Goal: Obtain resource: Download file/media

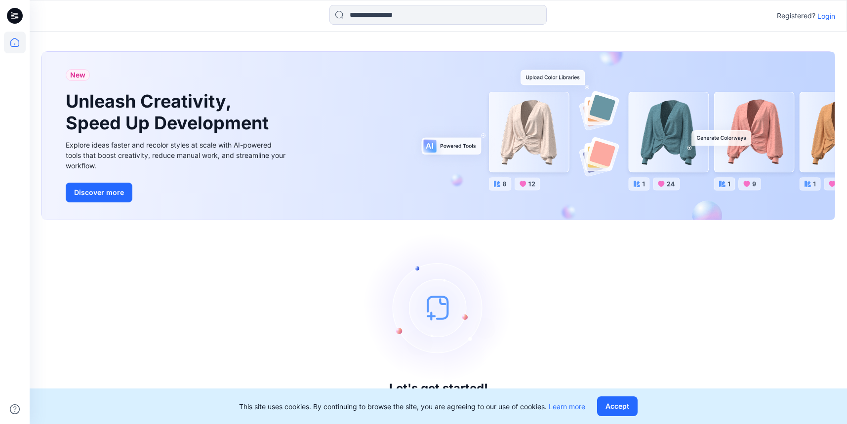
click at [827, 13] on p "Login" at bounding box center [826, 16] width 18 height 10
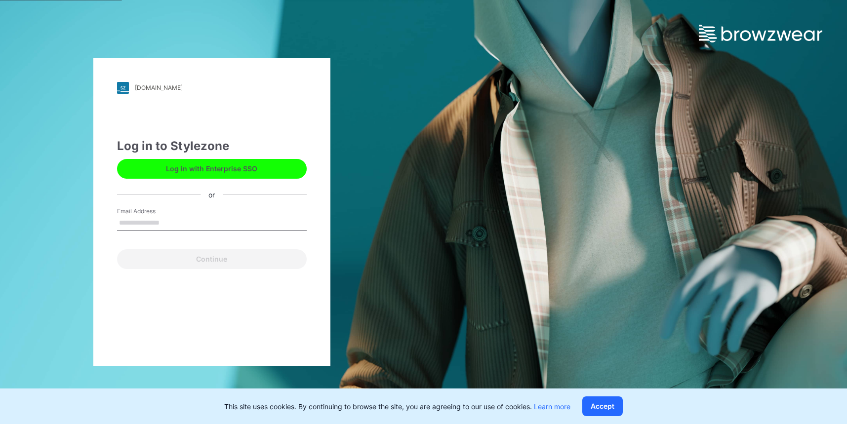
click at [175, 221] on input "Email Address" at bounding box center [212, 223] width 190 height 15
type input "**********"
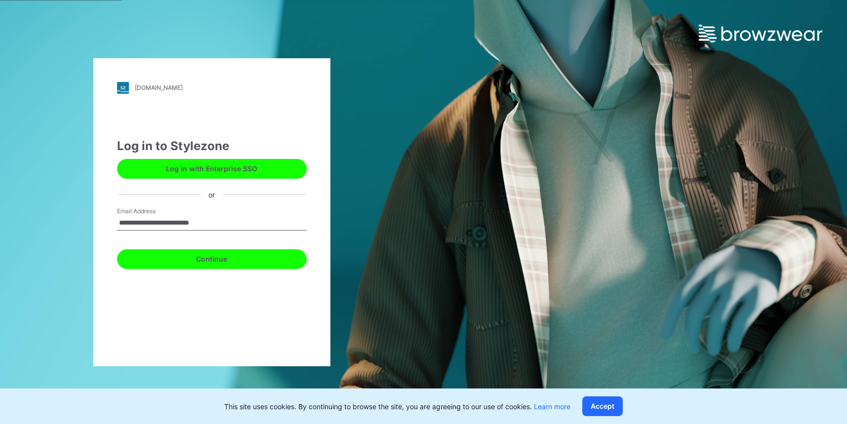
click at [185, 256] on button "Continue" at bounding box center [212, 259] width 190 height 20
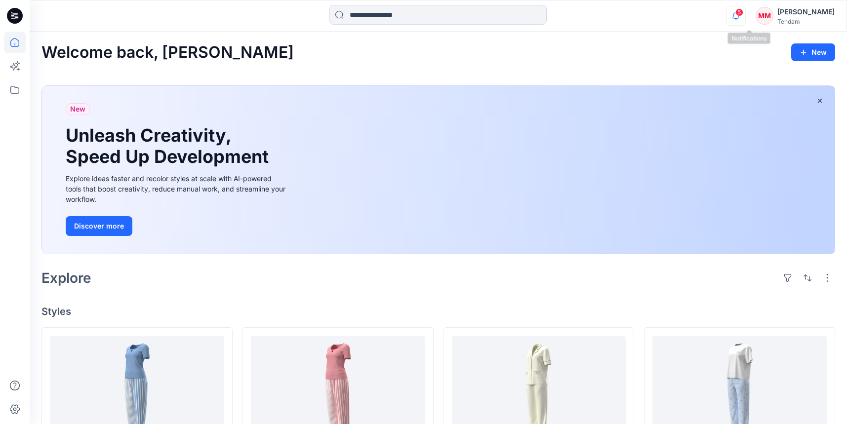
click at [745, 17] on icon "button" at bounding box center [736, 16] width 19 height 20
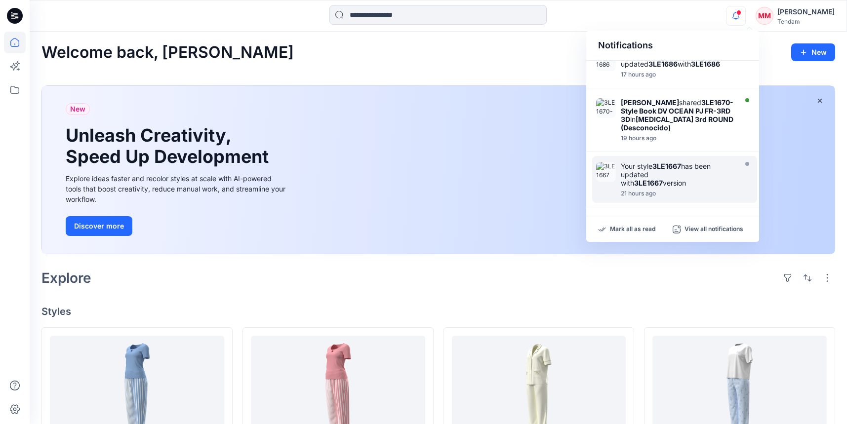
scroll to position [107, 0]
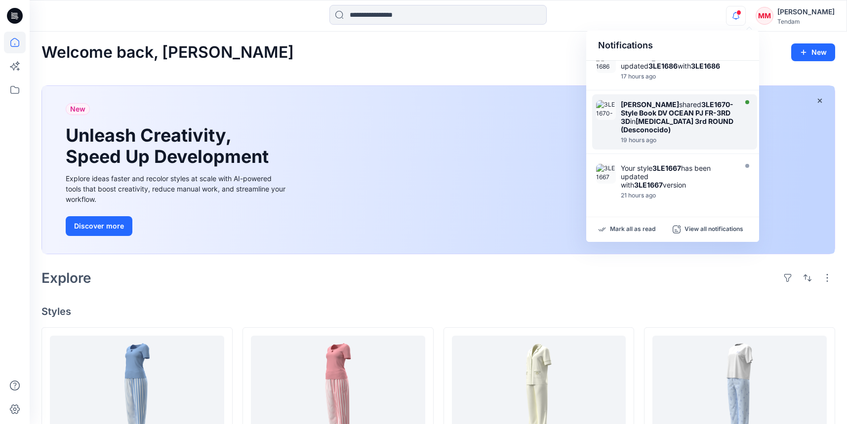
click at [712, 126] on div "Azizur Rahman Tipu shared 3LE1670-Style Book DV OCEAN PJ FR-3RD 3D in T3 3rd RO…" at bounding box center [678, 117] width 114 height 34
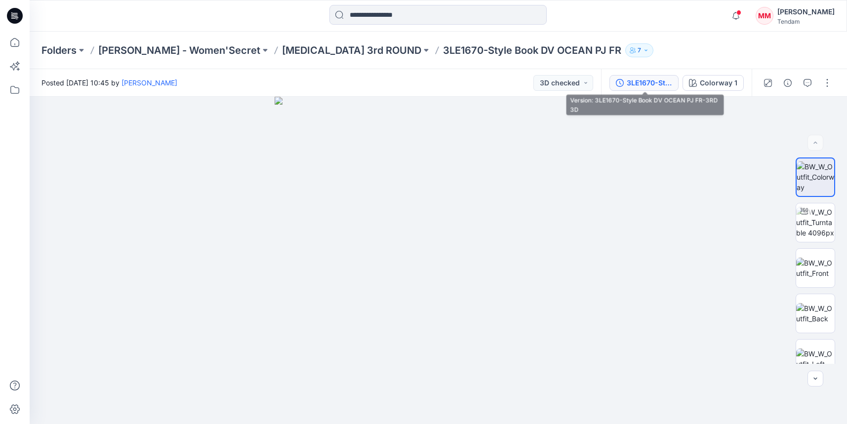
click at [652, 81] on div "3LE1670-Style Book DV OCEAN PJ FR-3RD 3D" at bounding box center [649, 83] width 45 height 11
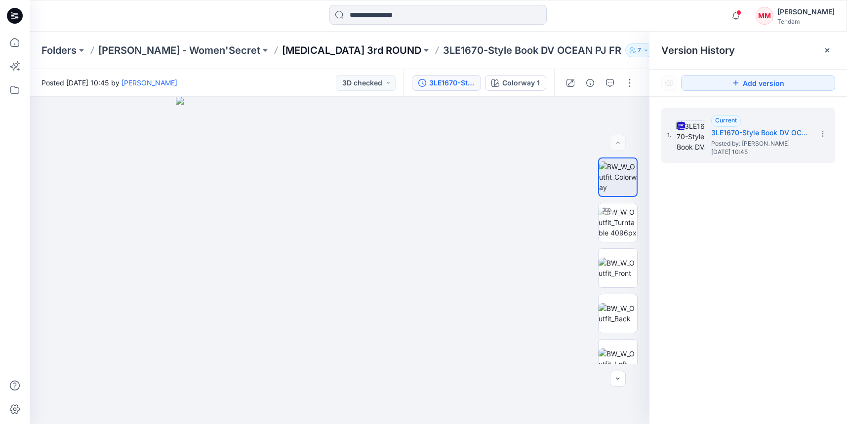
click at [297, 44] on p "[MEDICAL_DATA] 3rd ROUND" at bounding box center [351, 50] width 139 height 14
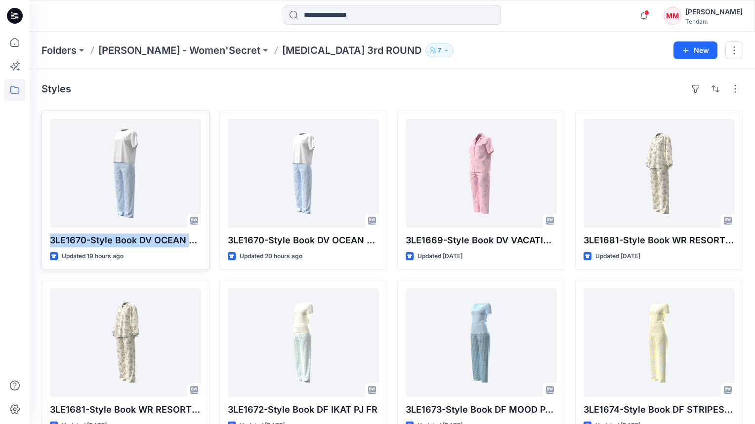
drag, startPoint x: 50, startPoint y: 241, endPoint x: 204, endPoint y: 237, distance: 153.7
click at [210, 239] on div "3LE1670-Style Book DV OCEAN PJ FR Updated 19 hours ago 3LE1681-Style Book WR RE…" at bounding box center [391, 360] width 701 height 498
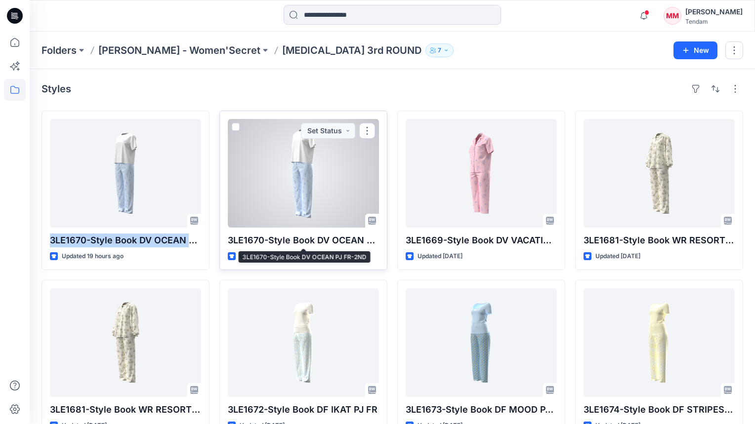
copy p "3LE1670-Style Book DV OCEAN PJ FR"
click at [371, 130] on button "button" at bounding box center [367, 131] width 16 height 16
click at [368, 133] on button "button" at bounding box center [367, 131] width 16 height 16
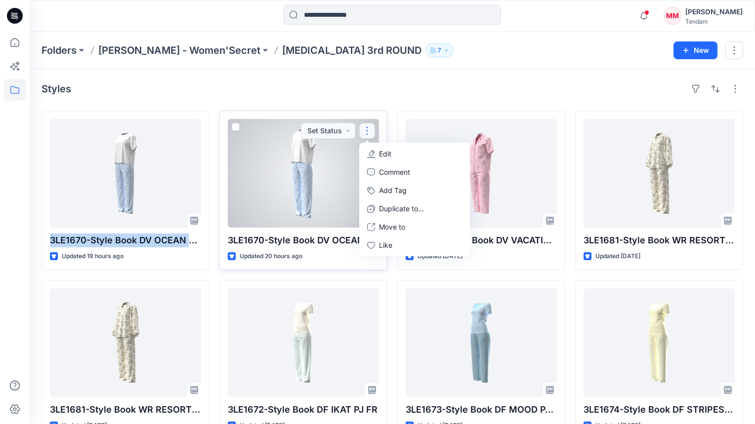
click at [294, 186] on div at bounding box center [303, 173] width 151 height 109
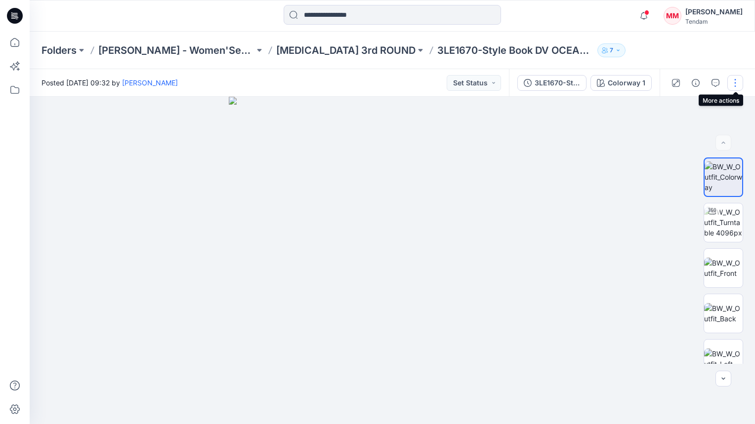
click at [737, 82] on button "button" at bounding box center [735, 83] width 16 height 16
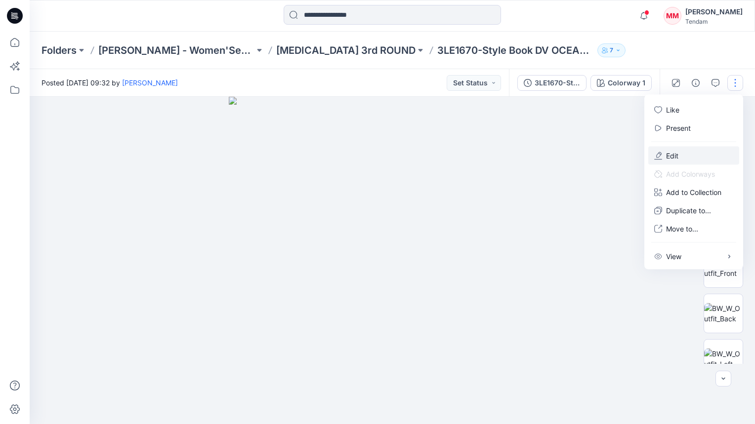
click at [662, 164] on button "Edit" at bounding box center [693, 156] width 91 height 18
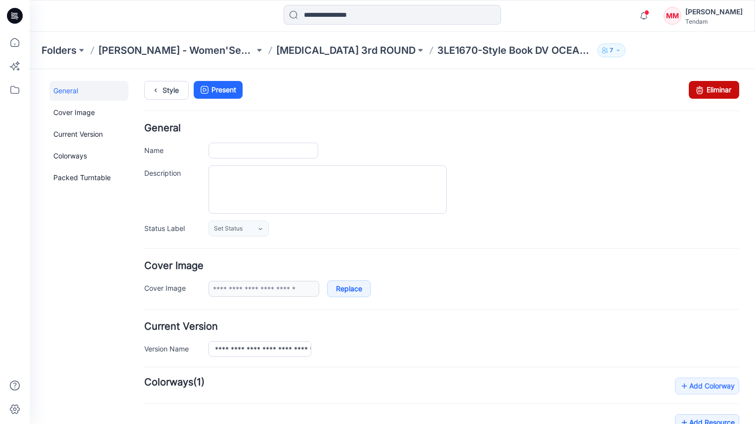
type input "**********"
click at [701, 95] on icon at bounding box center [700, 90] width 14 height 18
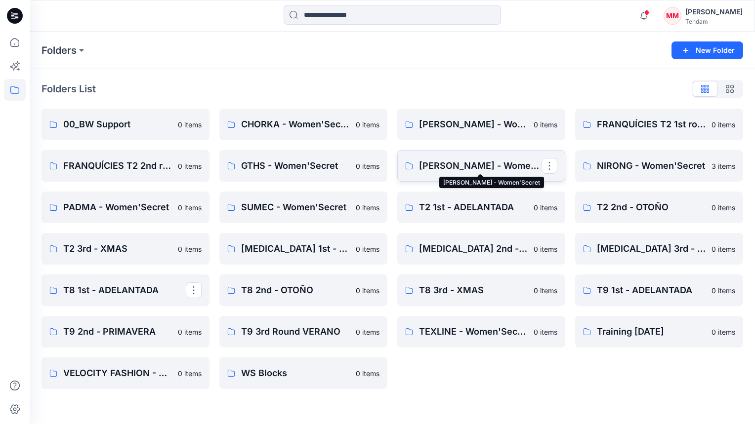
click at [502, 168] on p "[PERSON_NAME] - Women'Secret" at bounding box center [480, 166] width 122 height 14
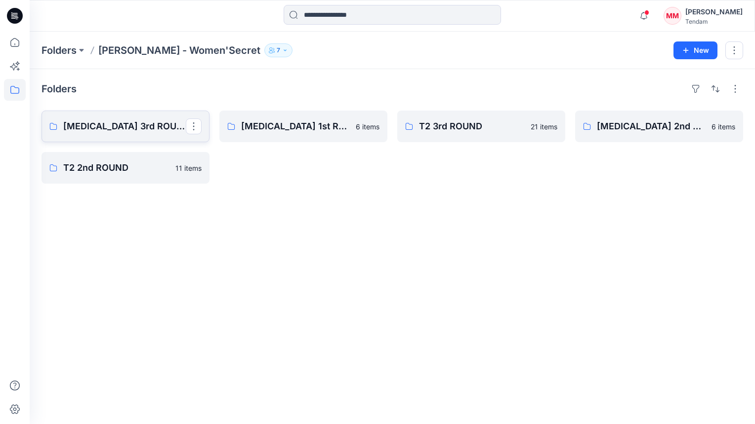
click at [106, 120] on p "[MEDICAL_DATA] 3rd ROUND" at bounding box center [124, 127] width 122 height 14
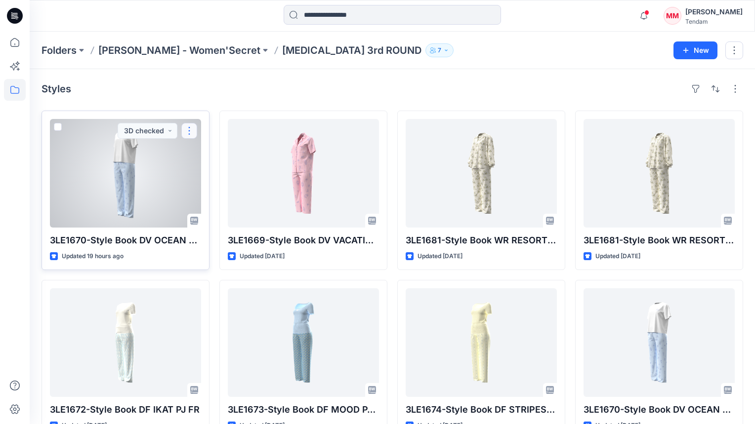
click at [192, 132] on button "button" at bounding box center [189, 131] width 16 height 16
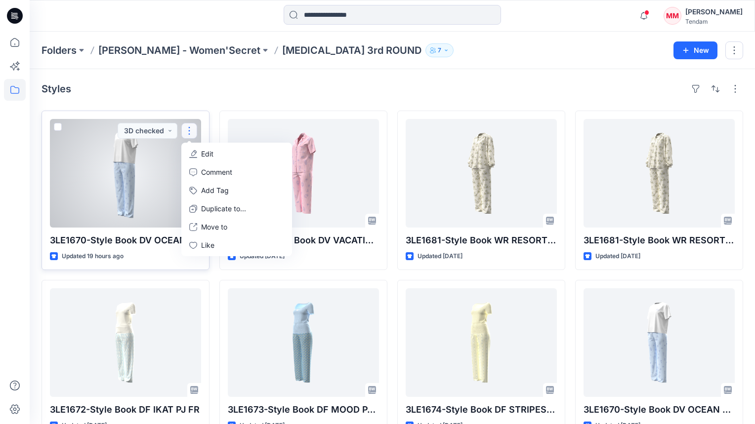
click at [115, 181] on div at bounding box center [125, 173] width 151 height 109
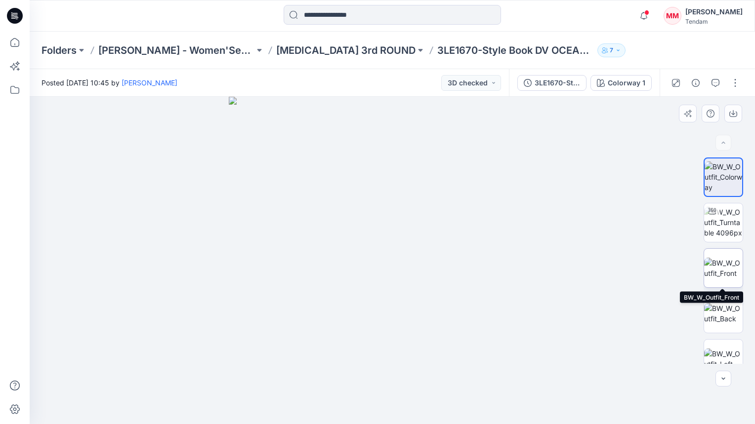
click at [725, 260] on img at bounding box center [723, 268] width 39 height 21
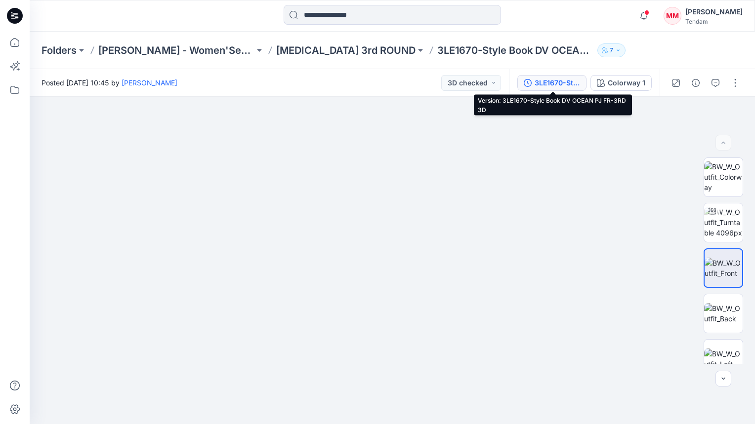
click at [552, 90] on button "3LE1670-Style Book DV OCEAN PJ FR-3RD 3D" at bounding box center [551, 83] width 69 height 16
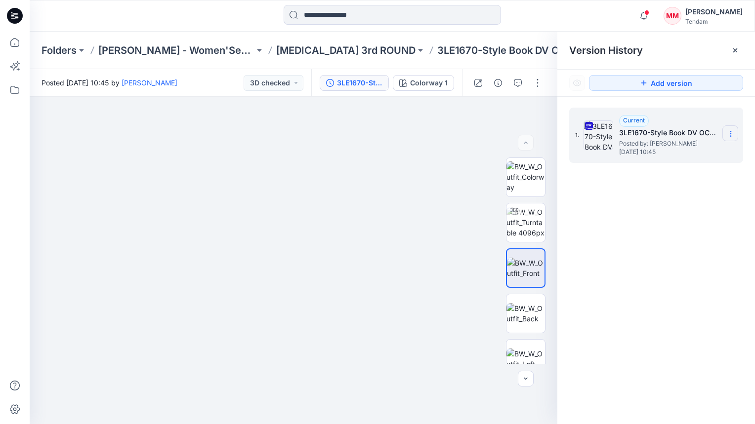
click at [733, 133] on icon at bounding box center [731, 134] width 8 height 8
click at [664, 159] on div "Download Source BW File" at bounding box center [677, 153] width 115 height 20
click at [276, 45] on p "[MEDICAL_DATA] 3rd ROUND" at bounding box center [345, 50] width 139 height 14
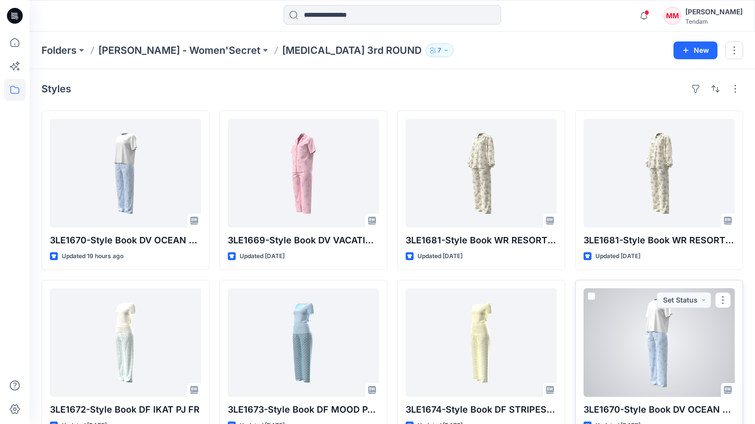
click at [677, 350] on div at bounding box center [658, 342] width 151 height 109
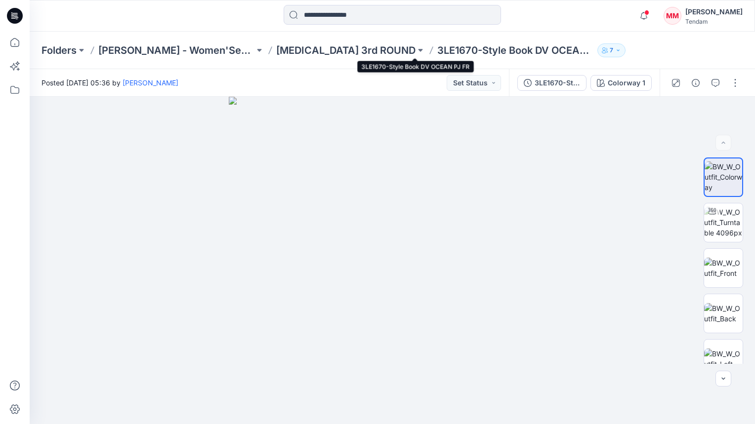
click at [450, 49] on p "3LE1670-Style Book DV OCEAN PJ FR" at bounding box center [515, 50] width 156 height 14
click at [276, 49] on p "[MEDICAL_DATA] 3rd ROUND" at bounding box center [345, 50] width 139 height 14
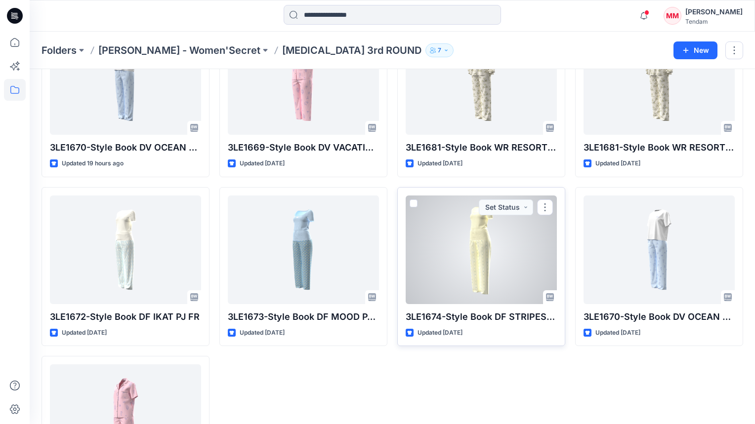
scroll to position [92, 0]
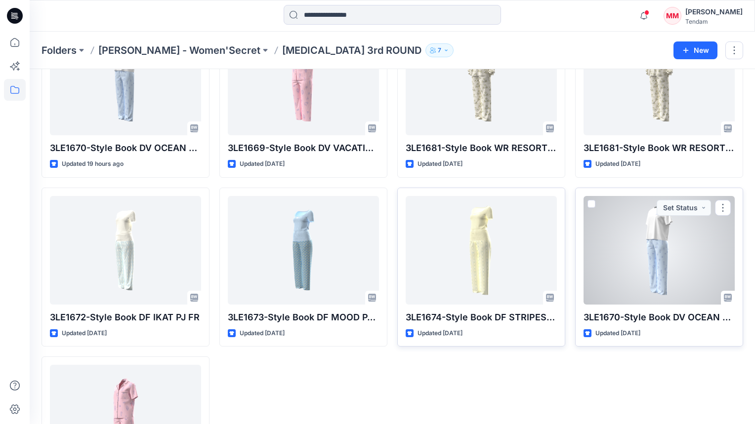
click at [662, 306] on div "3LE1670-Style Book DV OCEAN PJ FR Updated 11 days ago Set Status" at bounding box center [659, 268] width 168 height 160
click at [658, 316] on p "3LE1670-Style Book DV OCEAN PJ FR" at bounding box center [658, 318] width 151 height 14
click at [641, 235] on div at bounding box center [658, 250] width 151 height 109
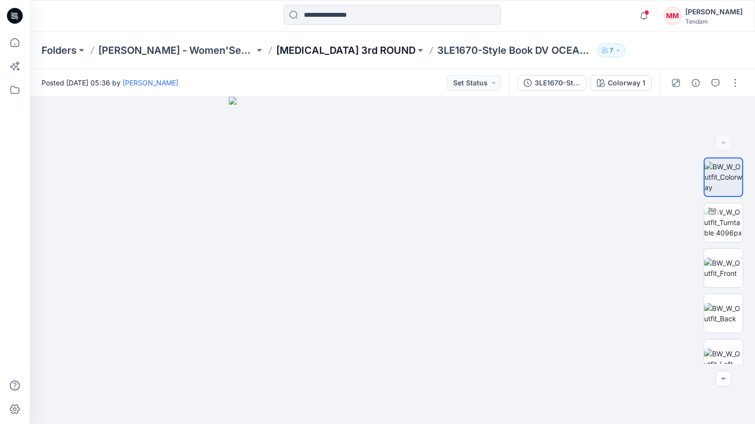
click at [291, 50] on p "[MEDICAL_DATA] 3rd ROUND" at bounding box center [345, 50] width 139 height 14
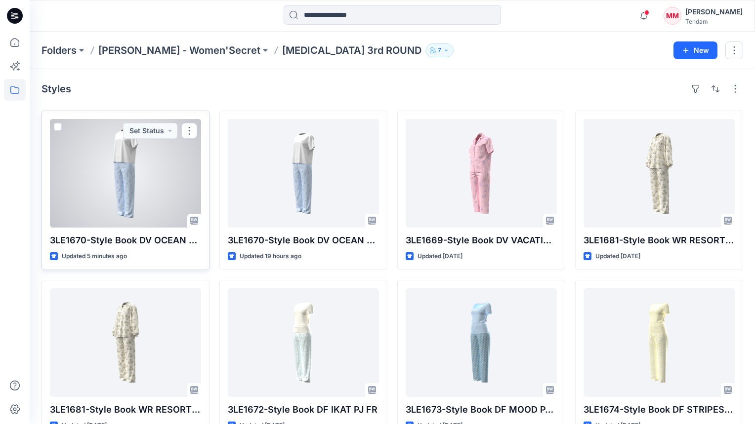
click at [136, 181] on div at bounding box center [125, 173] width 151 height 109
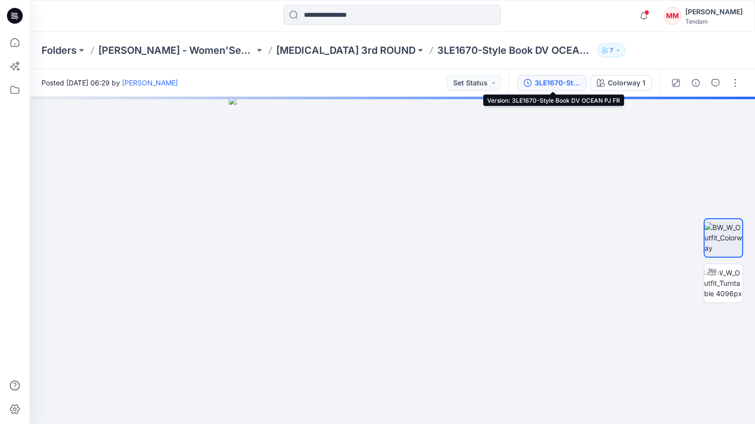
click at [546, 85] on div "3LE1670-Style Book DV OCEAN PJ FR" at bounding box center [556, 83] width 45 height 11
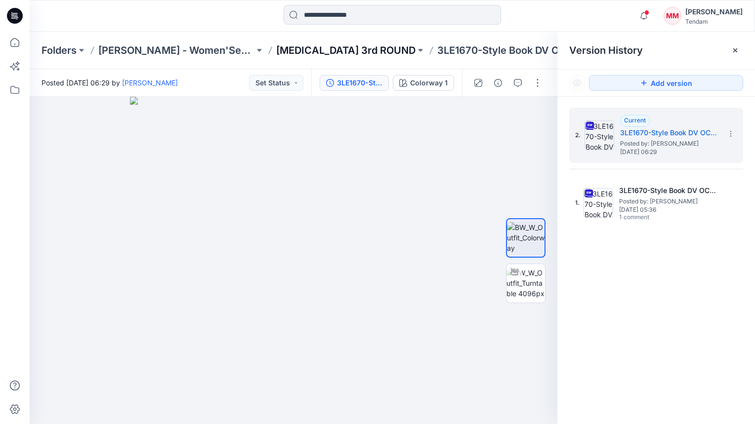
click at [279, 48] on p "[MEDICAL_DATA] 3rd ROUND" at bounding box center [345, 50] width 139 height 14
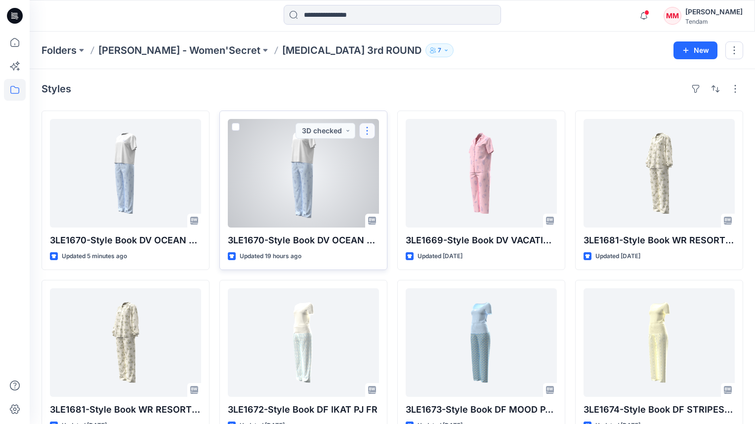
click at [371, 129] on button "button" at bounding box center [367, 131] width 16 height 16
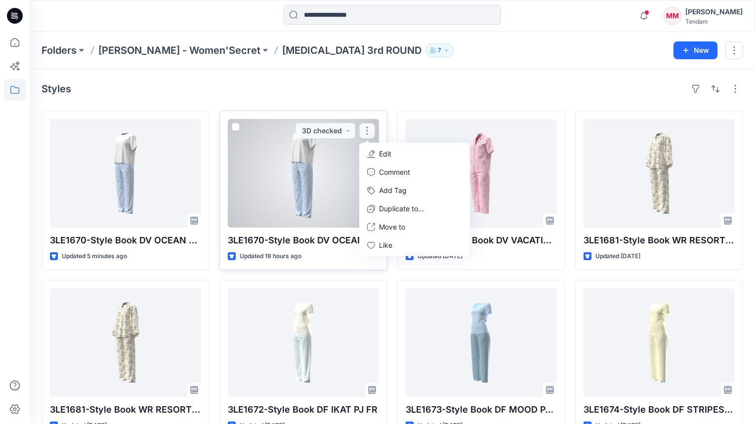
click at [374, 149] on button "Edit" at bounding box center [414, 154] width 107 height 18
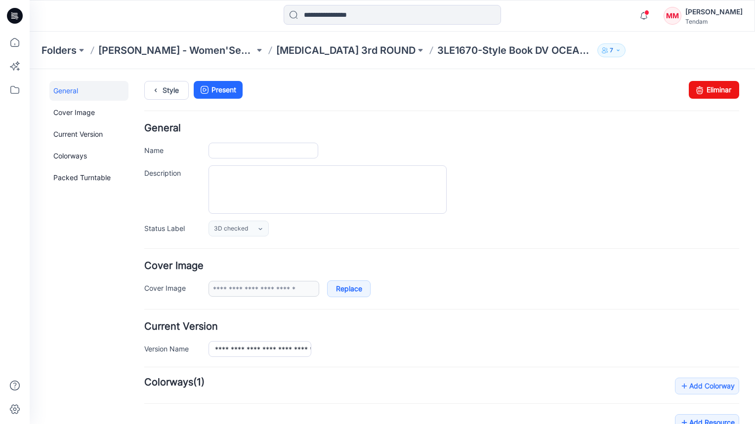
type input "**********"
click at [714, 87] on link "Eliminar" at bounding box center [714, 90] width 50 height 18
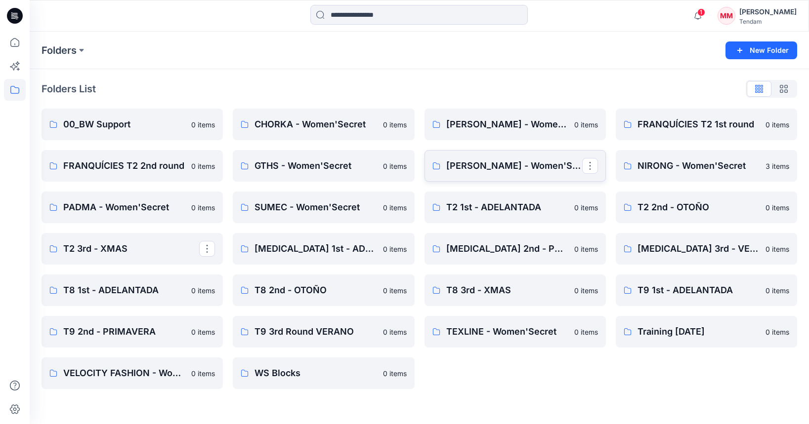
click at [496, 175] on link "[PERSON_NAME] - Women'Secret" at bounding box center [514, 166] width 181 height 32
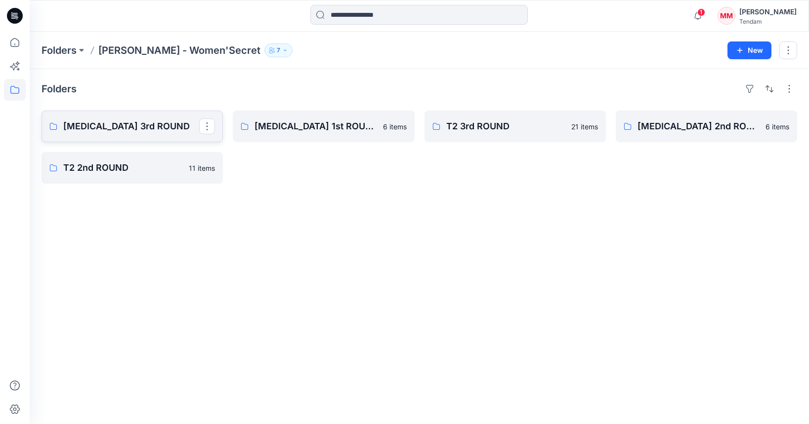
click at [140, 126] on p "[MEDICAL_DATA] 3rd ROUND" at bounding box center [131, 127] width 136 height 14
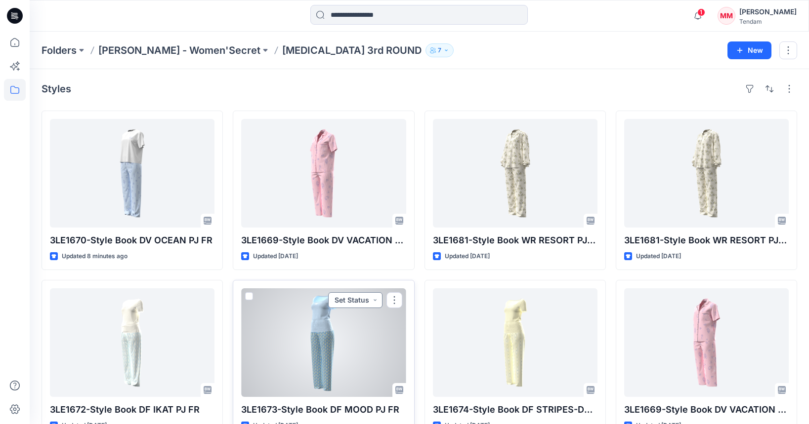
scroll to position [27, 0]
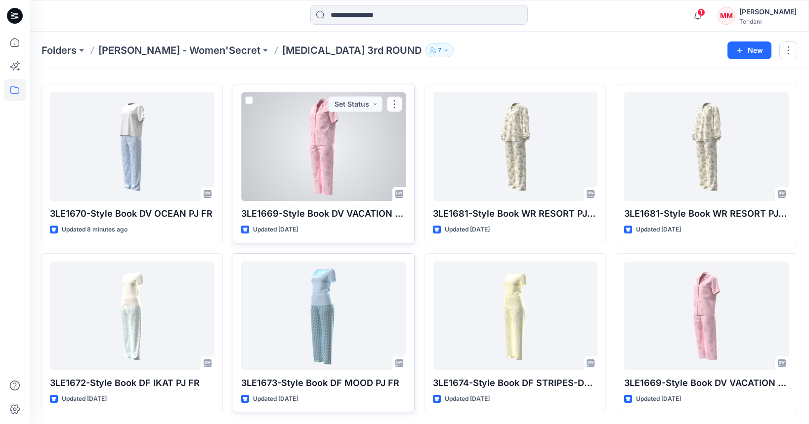
click at [321, 151] on div at bounding box center [323, 146] width 164 height 109
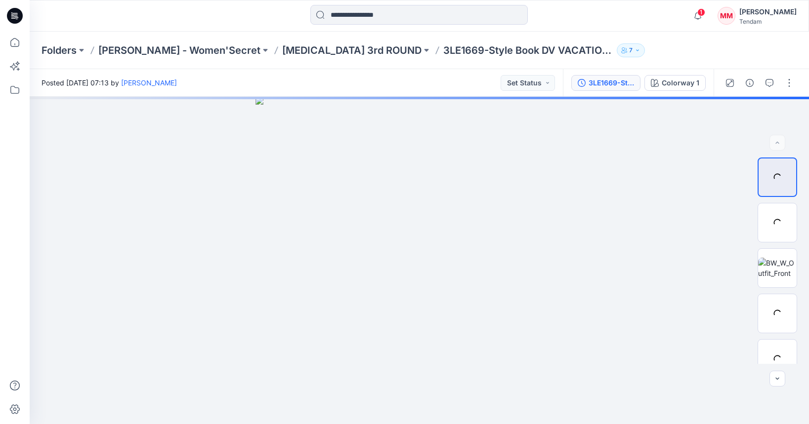
click at [606, 78] on div "3LE1669-Style Book DV VACATION PJ FR-2ND" at bounding box center [610, 83] width 45 height 11
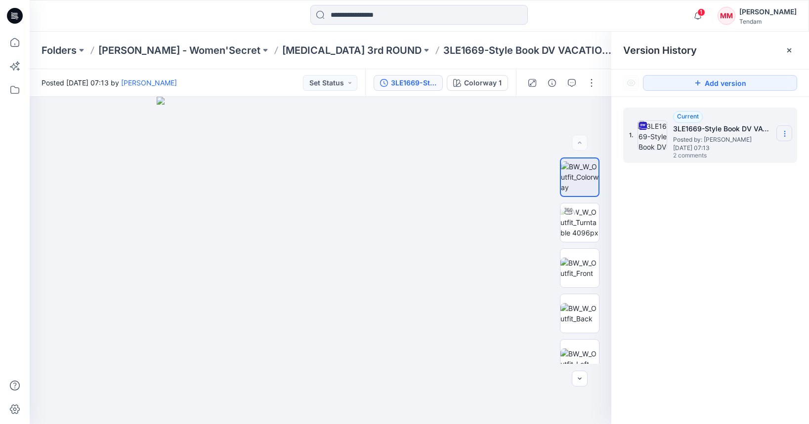
click at [754, 136] on section at bounding box center [784, 133] width 16 height 16
click at [744, 148] on span "Download Source BW File" at bounding box center [734, 153] width 82 height 12
click at [754, 133] on icon at bounding box center [784, 134] width 8 height 8
click at [753, 153] on span "Download Source BW File" at bounding box center [734, 153] width 82 height 12
click at [569, 82] on icon "button" at bounding box center [572, 83] width 8 height 8
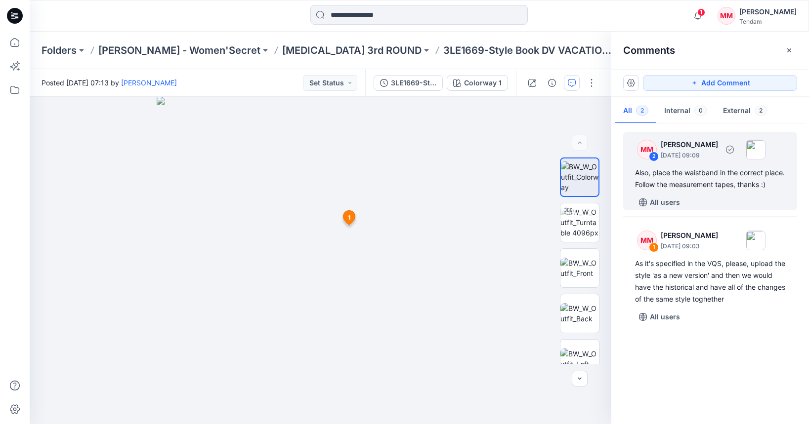
click at [720, 206] on div "All users" at bounding box center [716, 203] width 162 height 16
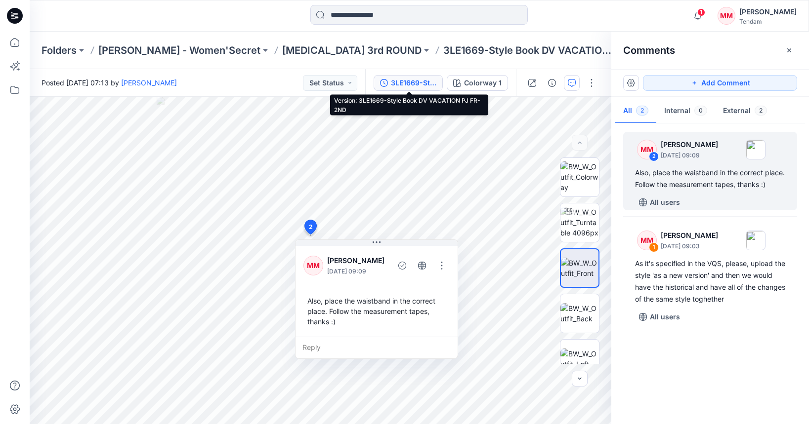
click at [423, 89] on button "3LE1669-Style Book DV VACATION PJ FR-2ND" at bounding box center [407, 83] width 69 height 16
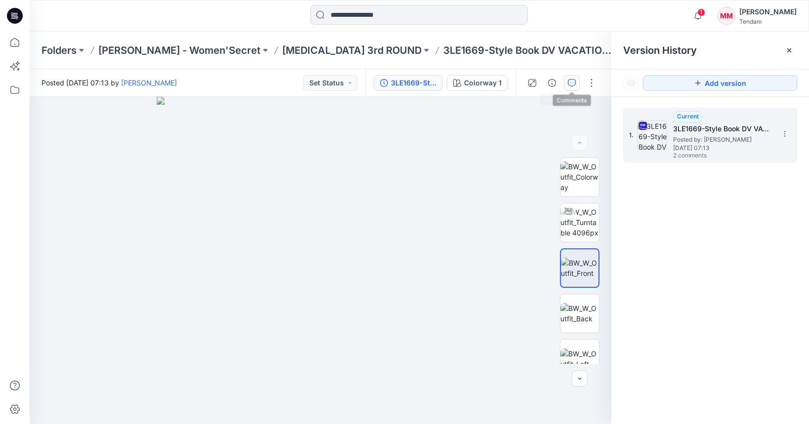
click at [571, 88] on button "button" at bounding box center [572, 83] width 16 height 16
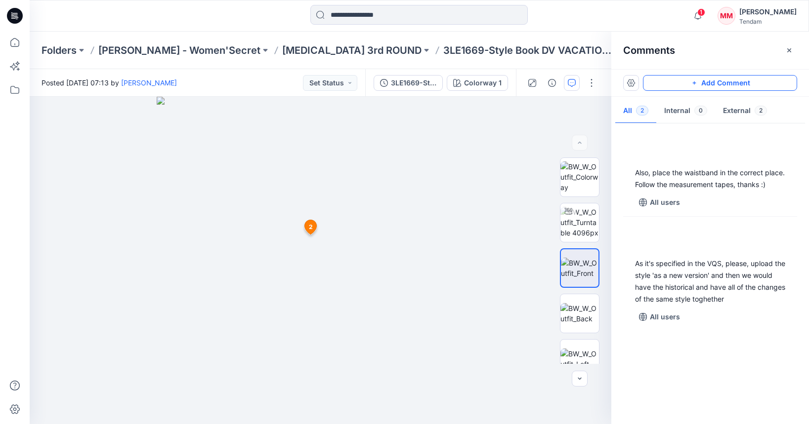
click at [670, 88] on button "Add Comment" at bounding box center [720, 83] width 154 height 16
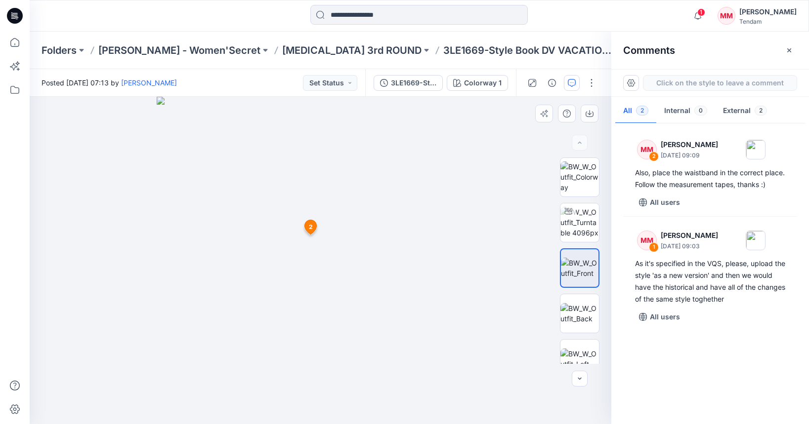
click at [322, 178] on div "3 2 MM Marta Miquel September 01, 2025 09:09 Also, place the waistband in the c…" at bounding box center [320, 260] width 581 height 327
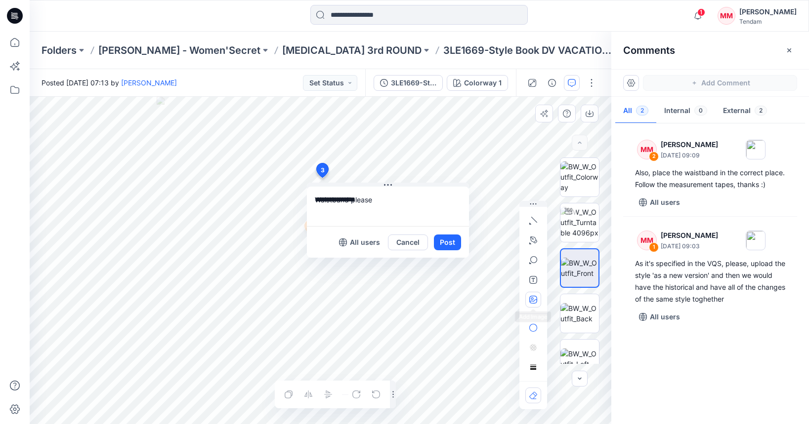
type textarea "**********"
click at [531, 299] on icon "button" at bounding box center [532, 298] width 2 height 2
type input"] "**********"
click at [449, 239] on button "Post" at bounding box center [447, 243] width 27 height 16
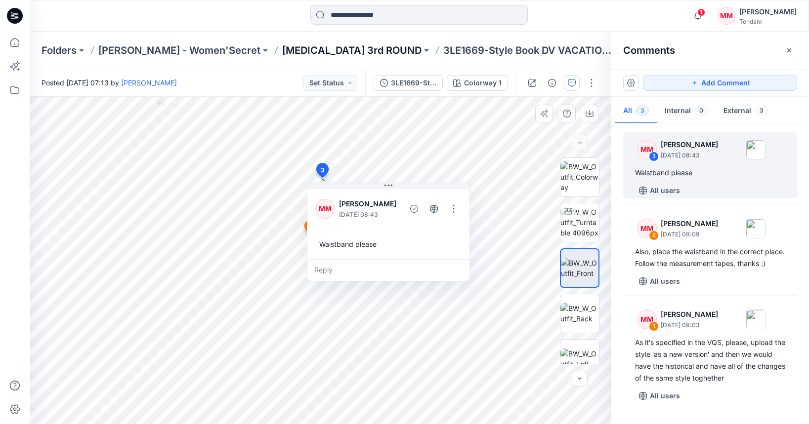
click at [296, 51] on p "[MEDICAL_DATA] 3rd ROUND" at bounding box center [351, 50] width 139 height 14
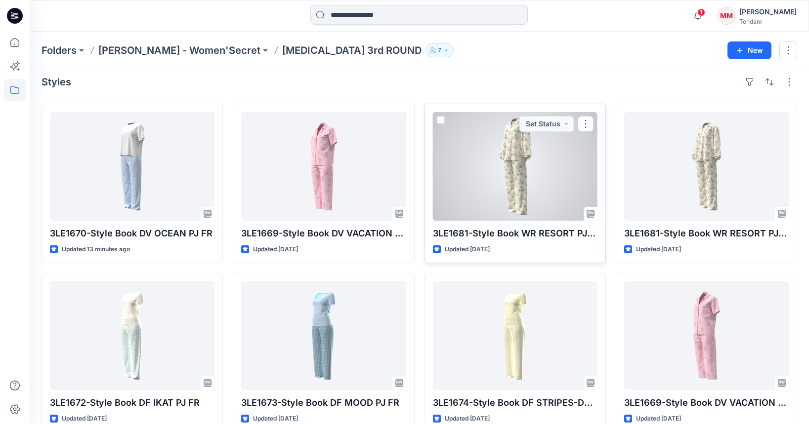
scroll to position [7, 0]
click at [508, 166] on div at bounding box center [515, 166] width 164 height 109
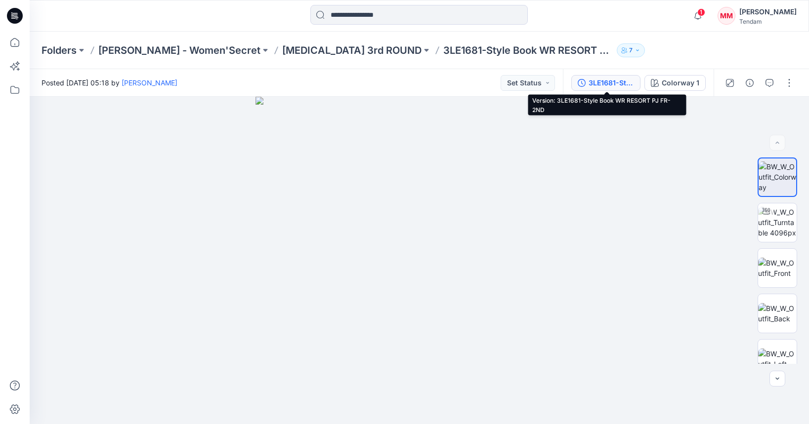
click at [604, 88] on button "3LE1681-Style Book WR RESORT PJ FR-2ND" at bounding box center [605, 83] width 69 height 16
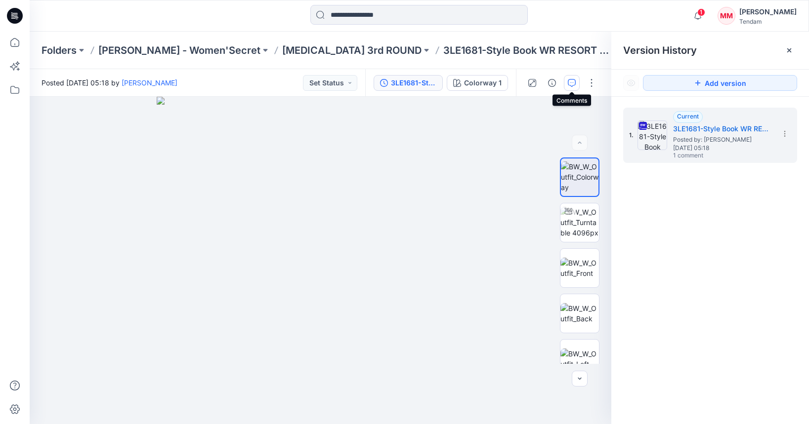
click at [571, 82] on icon "button" at bounding box center [572, 83] width 8 height 8
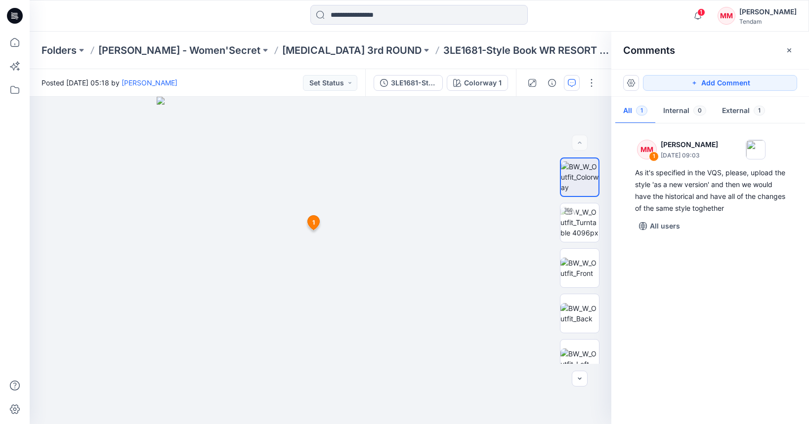
click at [571, 82] on icon "button" at bounding box center [572, 83] width 8 height 8
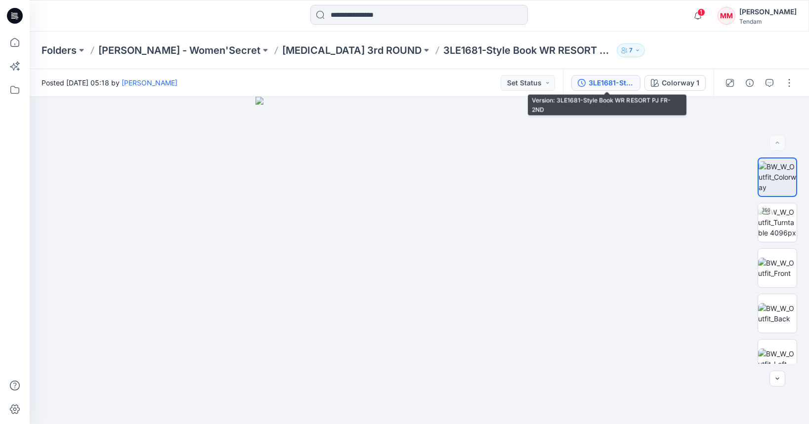
click at [618, 85] on div "3LE1681-Style Book WR RESORT PJ FR-2ND" at bounding box center [610, 83] width 45 height 11
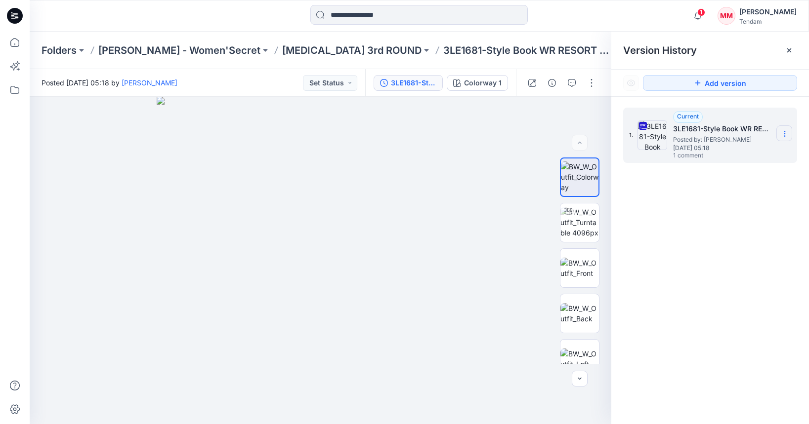
click at [754, 138] on section at bounding box center [784, 133] width 16 height 16
click at [723, 154] on span "Download Source BW File" at bounding box center [734, 153] width 82 height 12
click at [588, 277] on img at bounding box center [579, 268] width 39 height 21
click at [282, 55] on p "[MEDICAL_DATA] 3rd ROUND" at bounding box center [351, 50] width 139 height 14
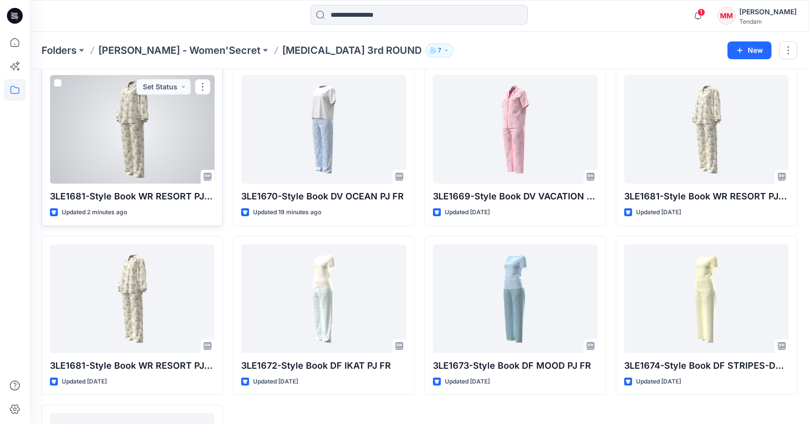
scroll to position [52, 0]
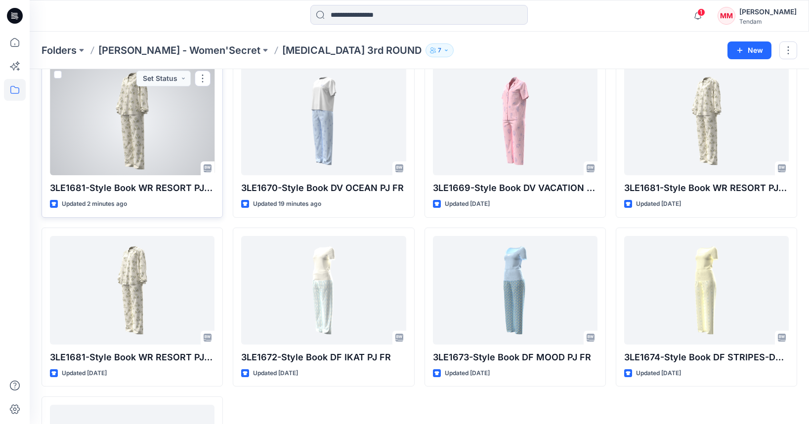
click at [129, 142] on div at bounding box center [132, 121] width 164 height 109
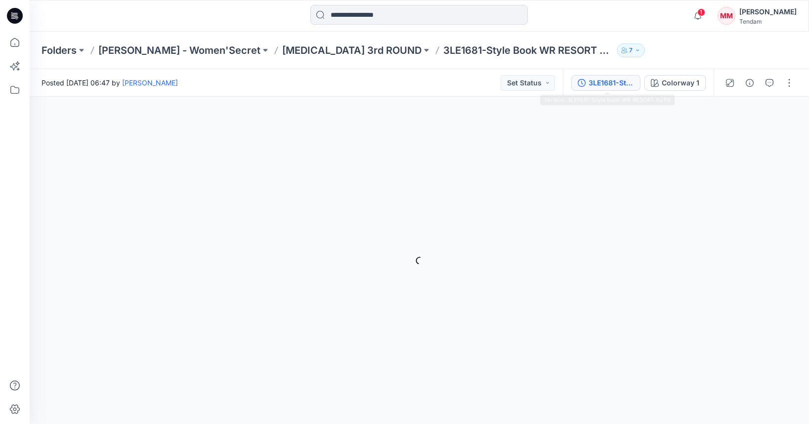
click at [614, 79] on div "3LE1681-Style Book WR RESORT PJ FR" at bounding box center [610, 83] width 45 height 11
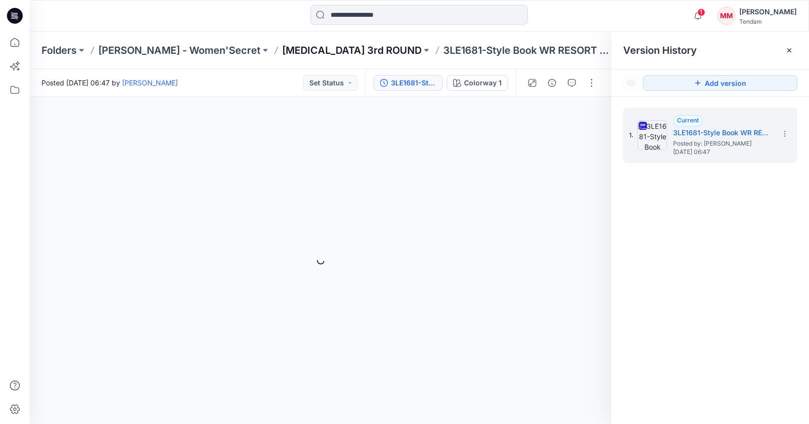
click at [282, 53] on p "[MEDICAL_DATA] 3rd ROUND" at bounding box center [351, 50] width 139 height 14
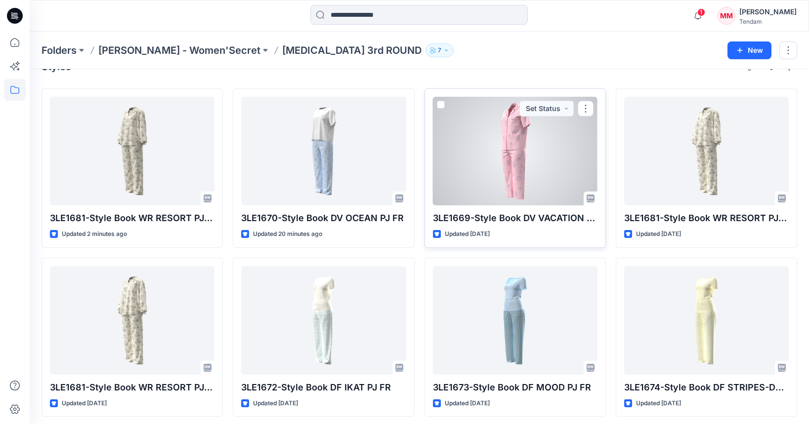
scroll to position [23, 0]
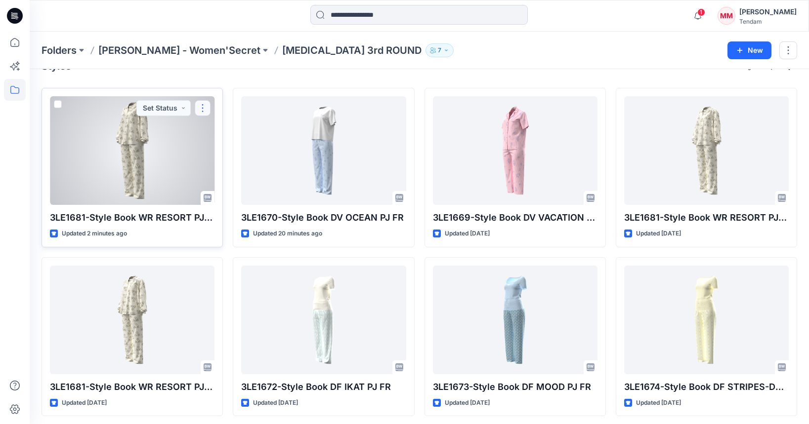
click at [204, 106] on button "button" at bounding box center [203, 108] width 16 height 16
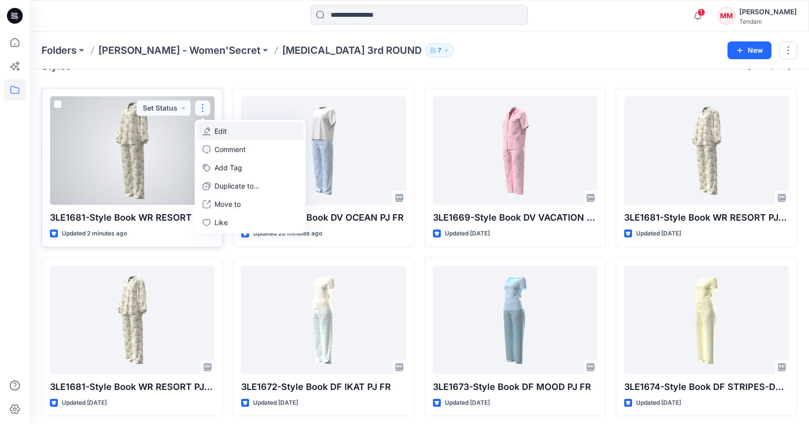
click at [225, 124] on button "Edit" at bounding box center [250, 131] width 107 height 18
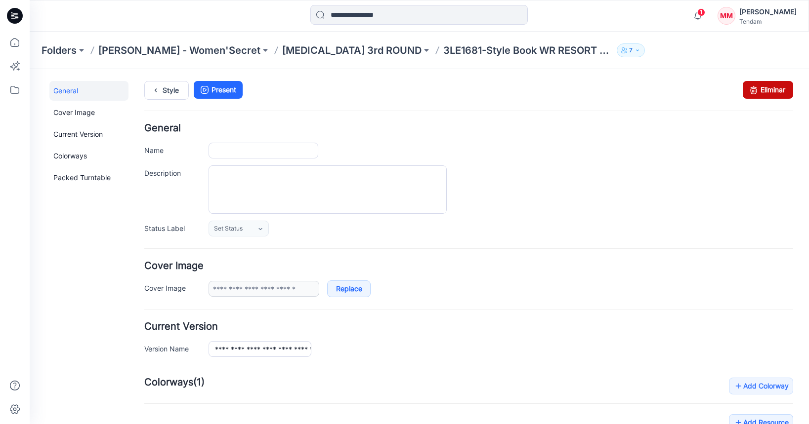
click at [754, 89] on icon at bounding box center [753, 90] width 14 height 18
type input "**********"
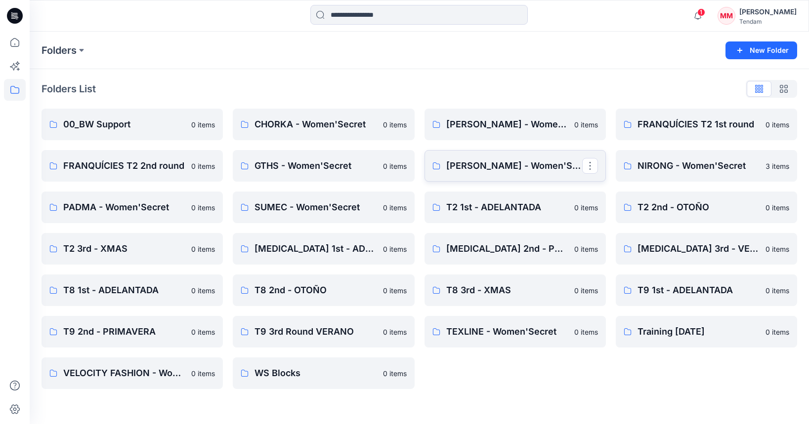
click at [534, 170] on p "[PERSON_NAME] - Women'Secret" at bounding box center [514, 166] width 136 height 14
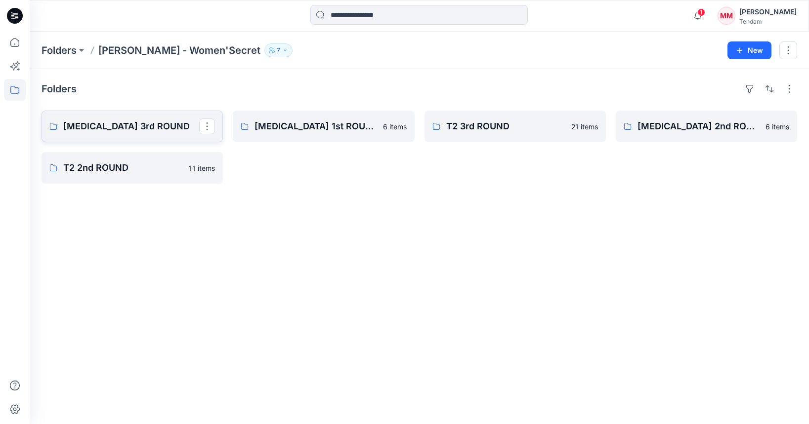
click at [127, 132] on p "[MEDICAL_DATA] 3rd ROUND" at bounding box center [131, 127] width 136 height 14
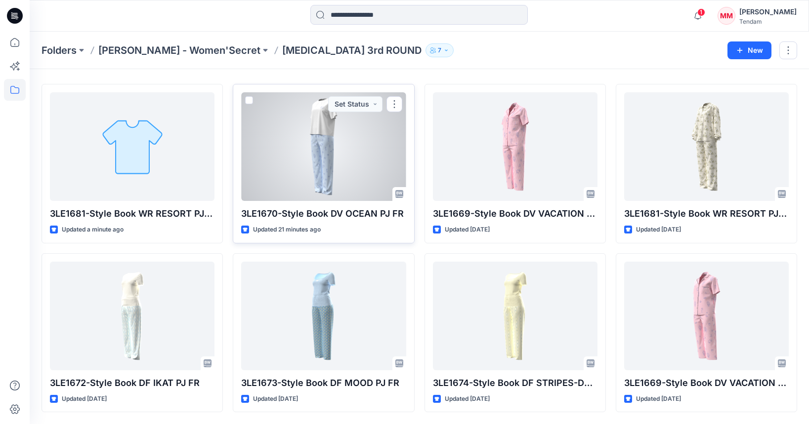
scroll to position [9, 0]
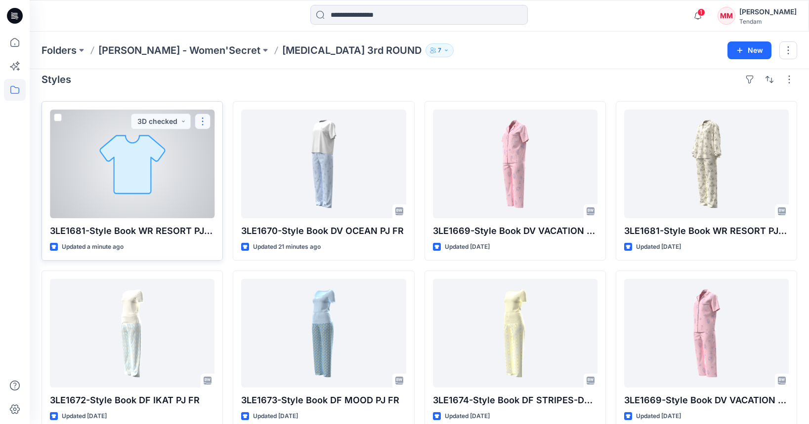
click at [201, 121] on button "button" at bounding box center [203, 122] width 16 height 16
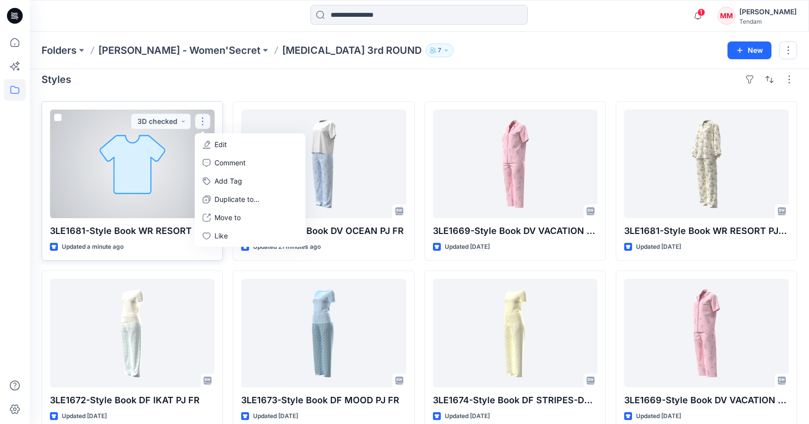
click at [152, 156] on div at bounding box center [132, 164] width 164 height 109
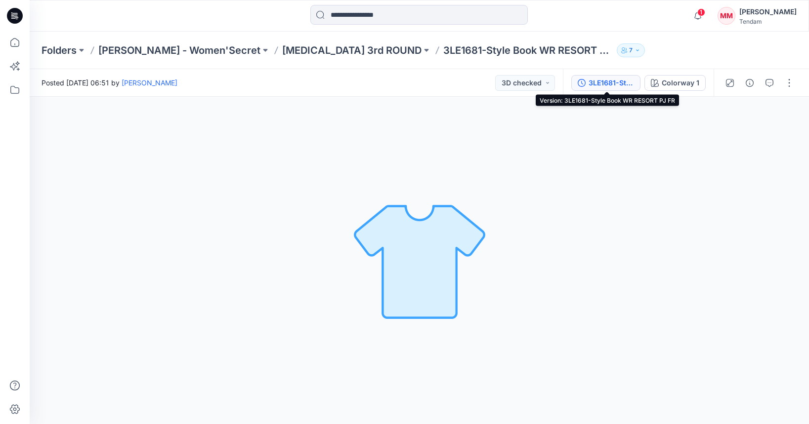
click at [627, 81] on div "3LE1681-Style Book WR RESORT PJ FR" at bounding box center [610, 83] width 45 height 11
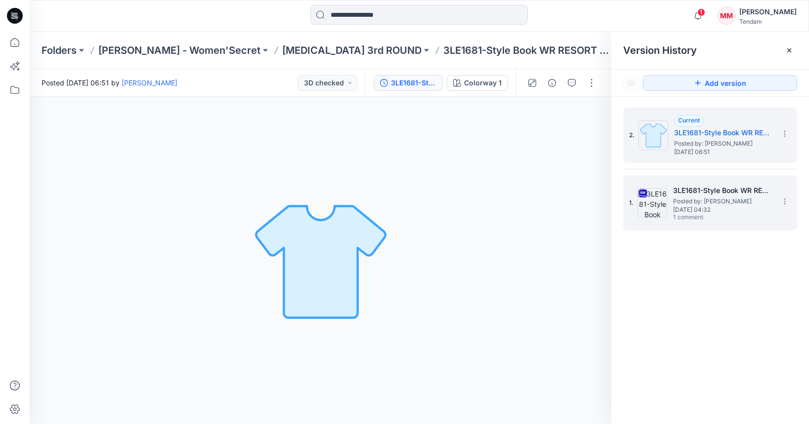
click at [704, 201] on span "Posted by: [PERSON_NAME]" at bounding box center [722, 202] width 99 height 10
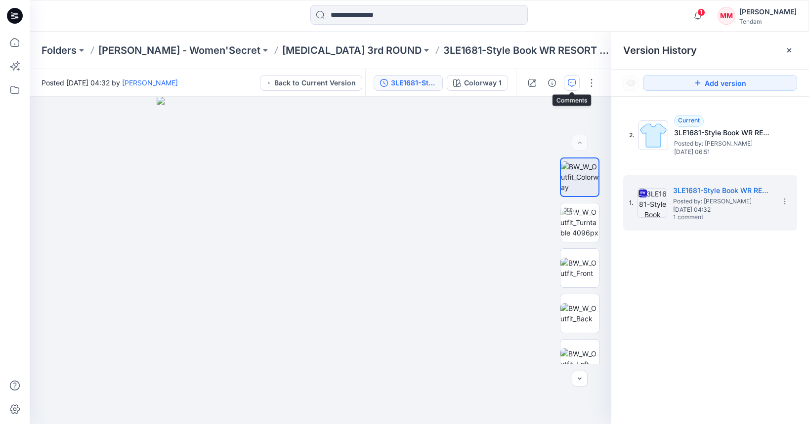
click at [577, 88] on button "button" at bounding box center [572, 83] width 16 height 16
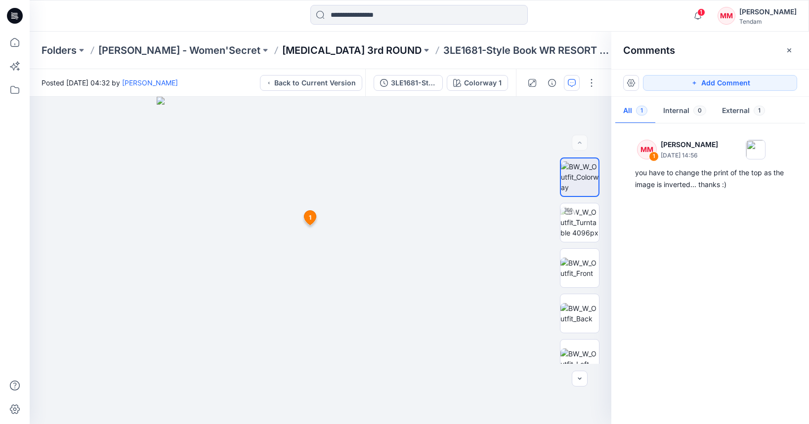
click at [289, 53] on p "[MEDICAL_DATA] 3rd ROUND" at bounding box center [351, 50] width 139 height 14
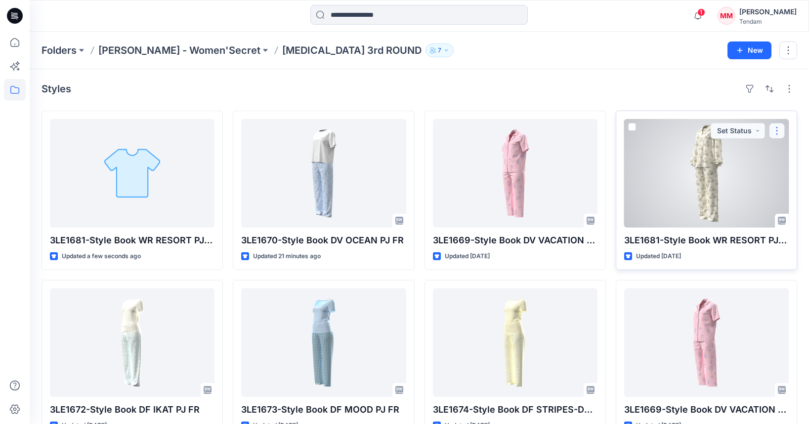
click at [779, 131] on button "button" at bounding box center [777, 131] width 16 height 16
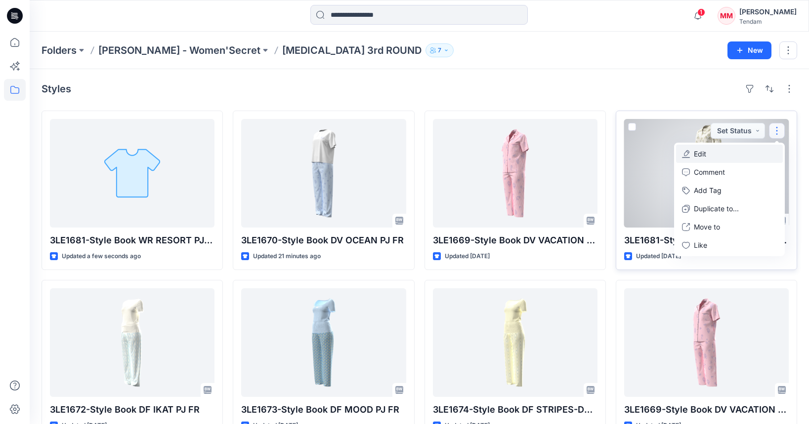
click at [716, 152] on button "Edit" at bounding box center [729, 154] width 107 height 18
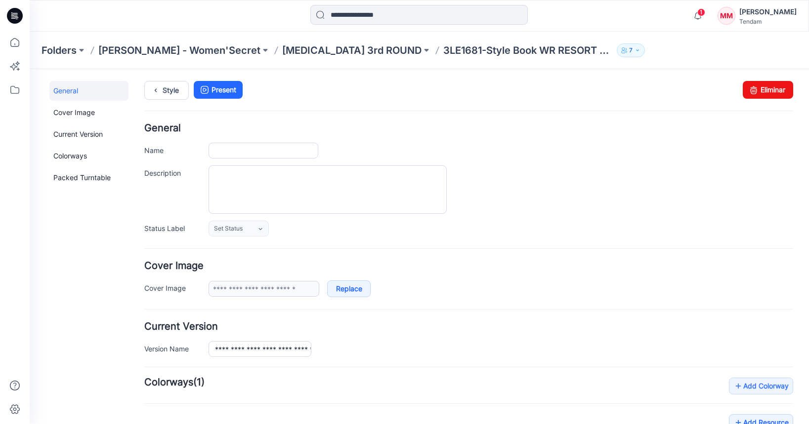
type input "**********"
click at [774, 94] on link "Eliminar" at bounding box center [767, 90] width 50 height 18
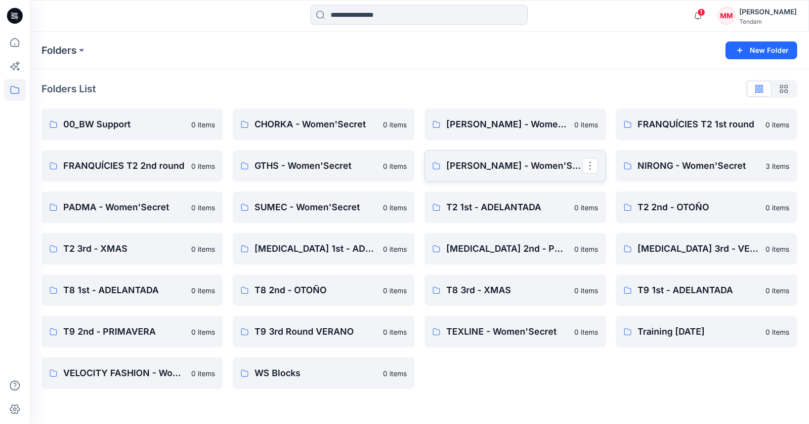
click at [454, 173] on link "[PERSON_NAME] - Women'Secret" at bounding box center [514, 166] width 181 height 32
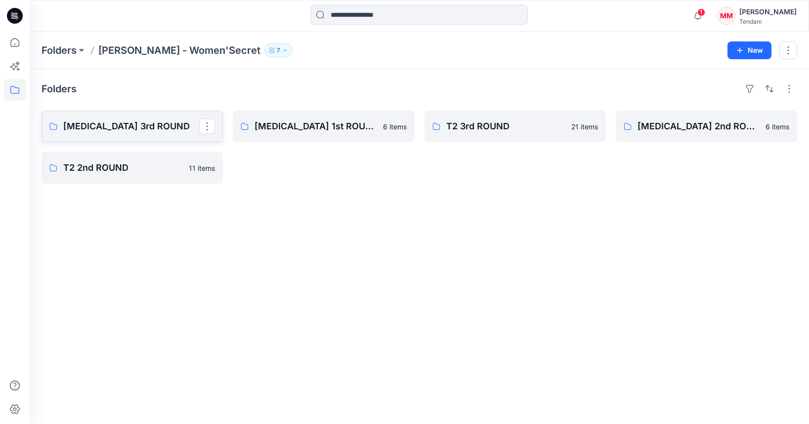
click at [129, 135] on link "[MEDICAL_DATA] 3rd ROUND" at bounding box center [131, 127] width 181 height 32
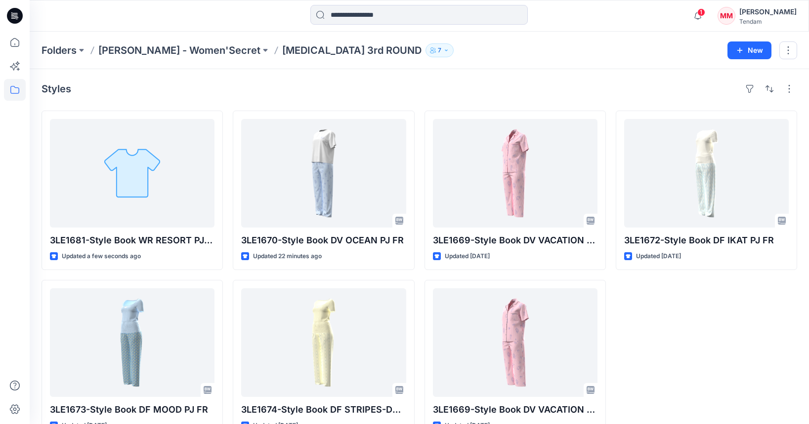
scroll to position [27, 0]
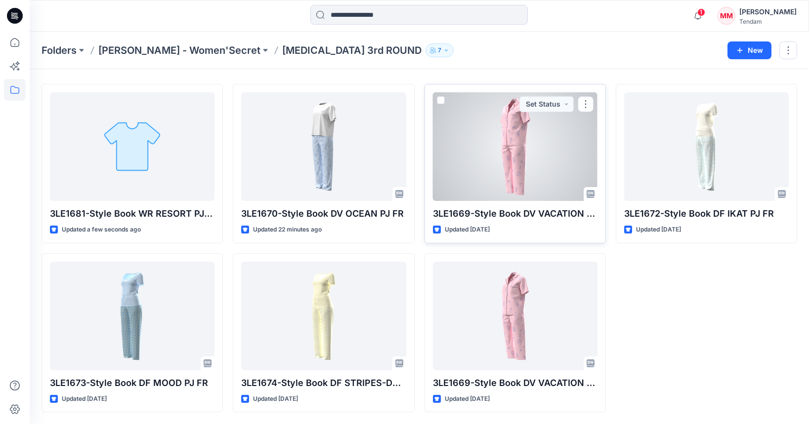
click at [529, 166] on div at bounding box center [515, 146] width 164 height 109
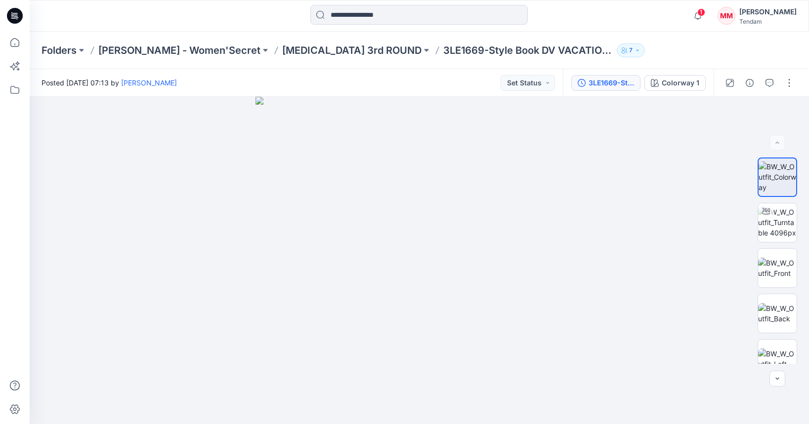
click at [614, 85] on div "3LE1669-Style Book DV VACATION PJ FR-2ND" at bounding box center [610, 83] width 45 height 11
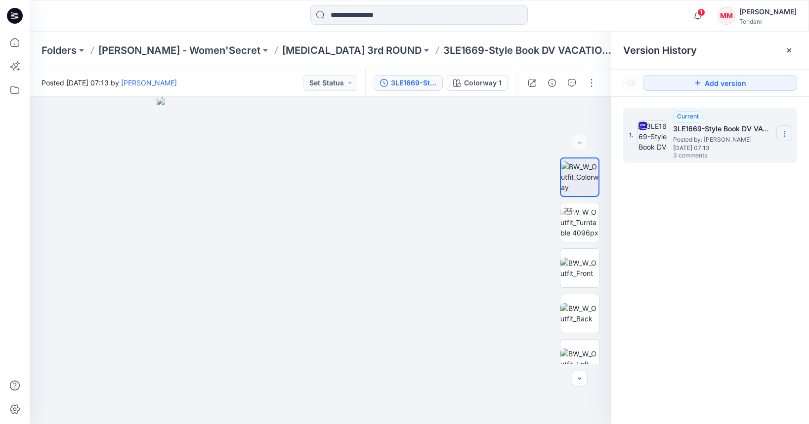
click at [787, 134] on icon at bounding box center [784, 134] width 8 height 8
click at [735, 153] on span "Download Source BW File" at bounding box center [734, 153] width 82 height 12
click at [288, 51] on p "[MEDICAL_DATA] 3rd ROUND" at bounding box center [351, 50] width 139 height 14
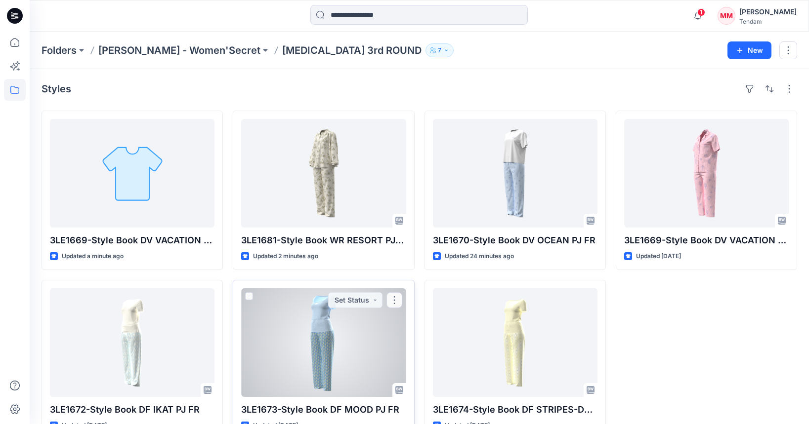
scroll to position [27, 0]
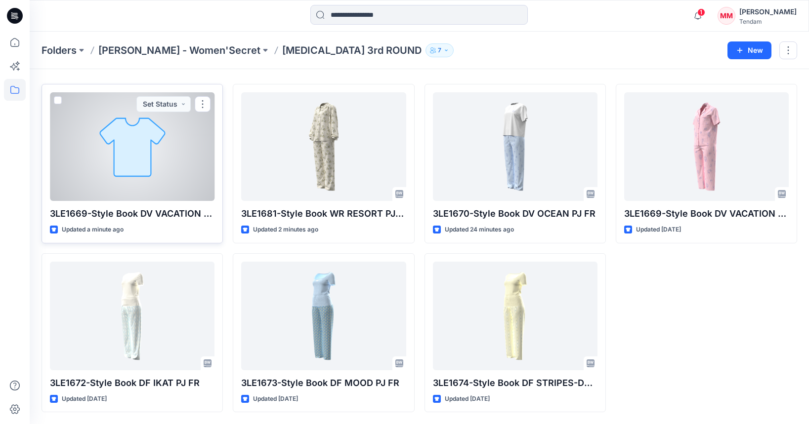
click at [98, 145] on div at bounding box center [132, 146] width 164 height 109
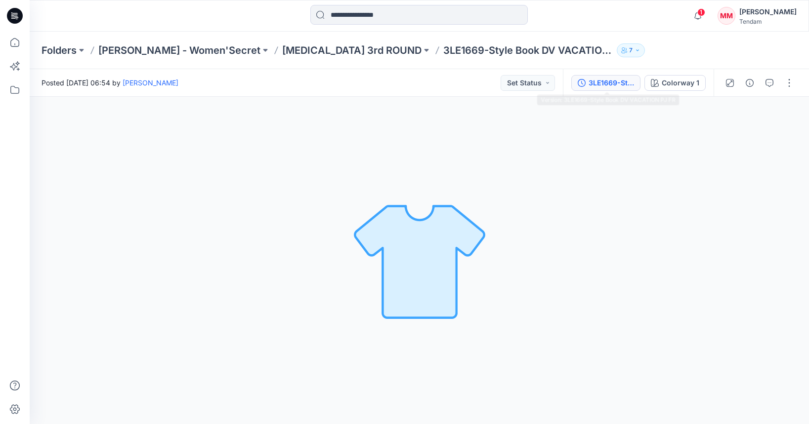
click at [608, 76] on button "3LE1669-Style Book DV VACATION PJ FR" at bounding box center [605, 83] width 69 height 16
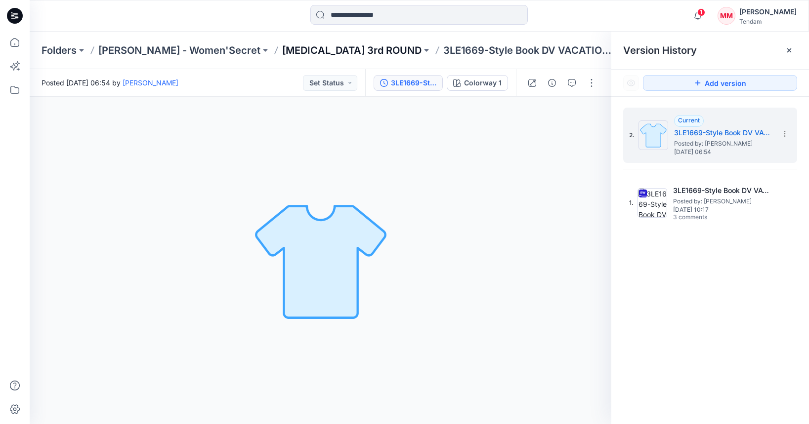
click at [282, 50] on p "[MEDICAL_DATA] 3rd ROUND" at bounding box center [351, 50] width 139 height 14
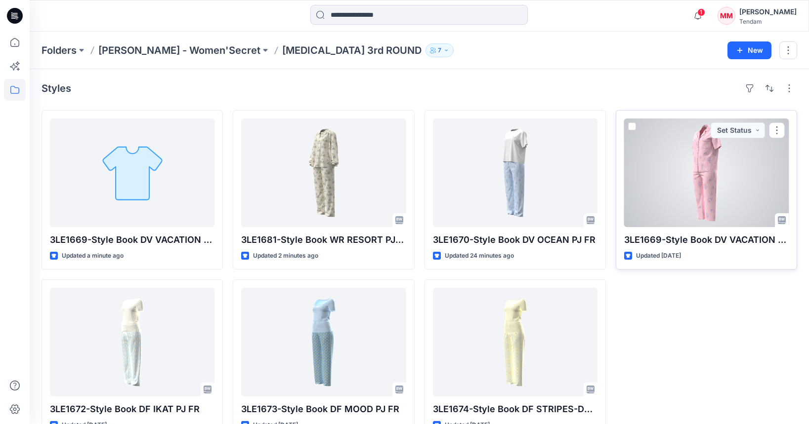
click at [707, 181] on div at bounding box center [706, 173] width 164 height 109
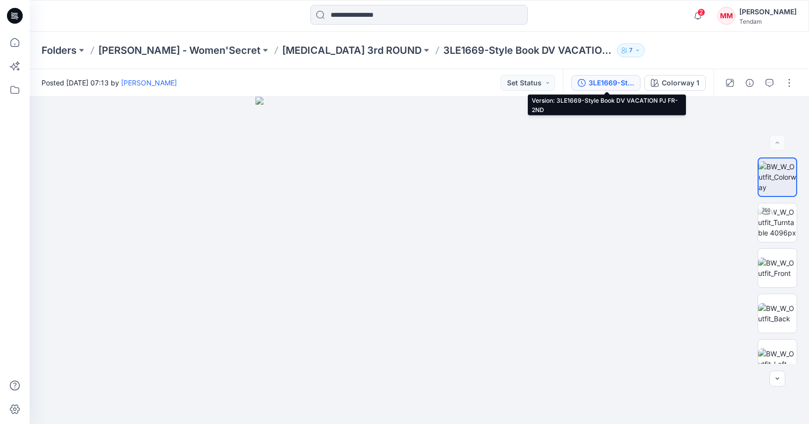
click at [584, 83] on icon "button" at bounding box center [581, 83] width 8 height 8
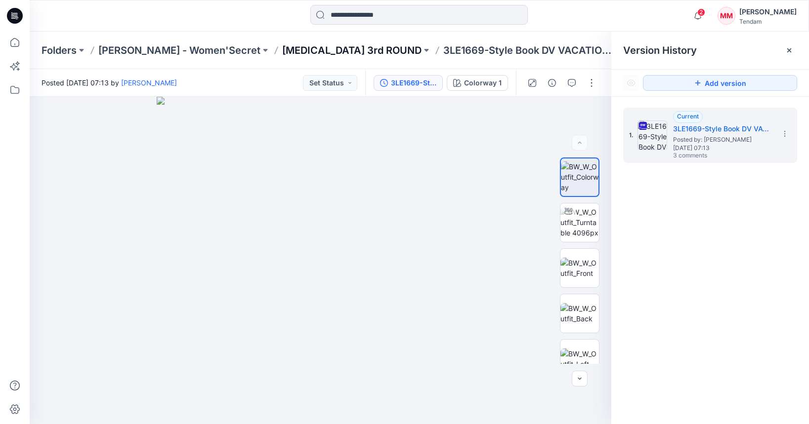
click at [282, 46] on p "[MEDICAL_DATA] 3rd ROUND" at bounding box center [351, 50] width 139 height 14
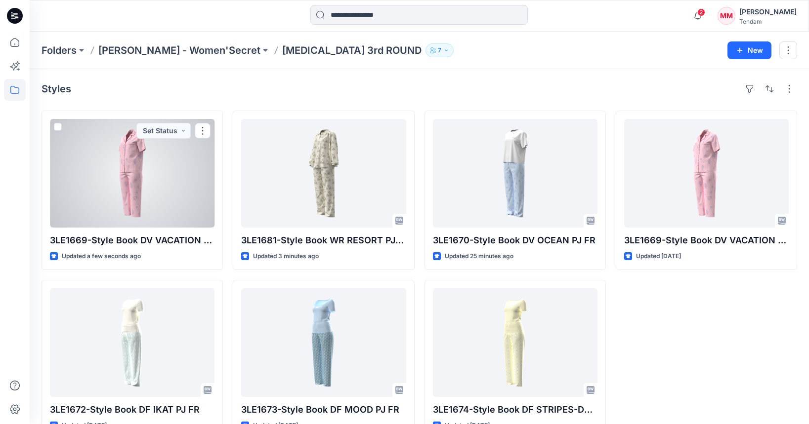
click at [126, 178] on div at bounding box center [132, 173] width 164 height 109
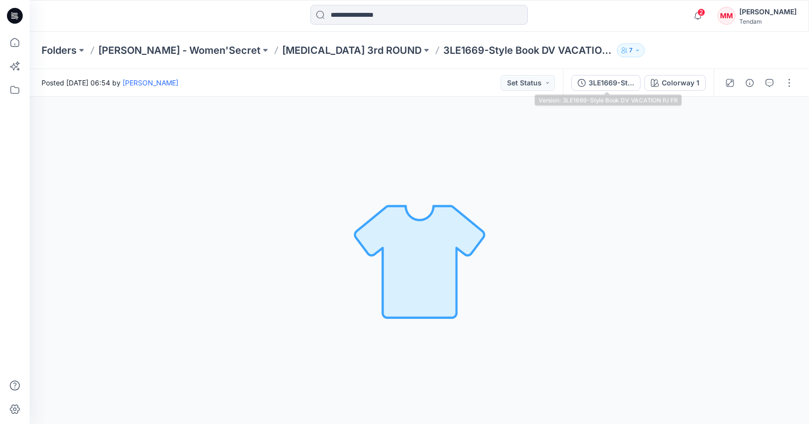
click at [612, 91] on div "3LE1669-Style Book DV VACATION PJ FR Colorway 1" at bounding box center [638, 83] width 151 height 28
click at [611, 84] on div "3LE1669-Style Book DV VACATION PJ FR" at bounding box center [610, 83] width 45 height 11
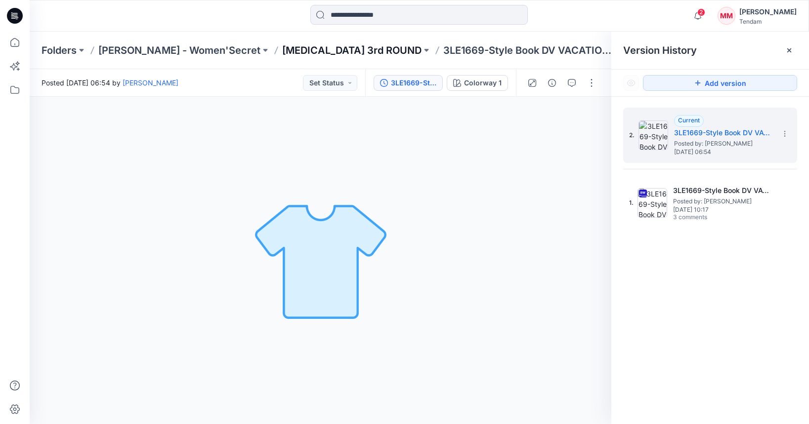
click at [282, 50] on p "[MEDICAL_DATA] 3rd ROUND" at bounding box center [351, 50] width 139 height 14
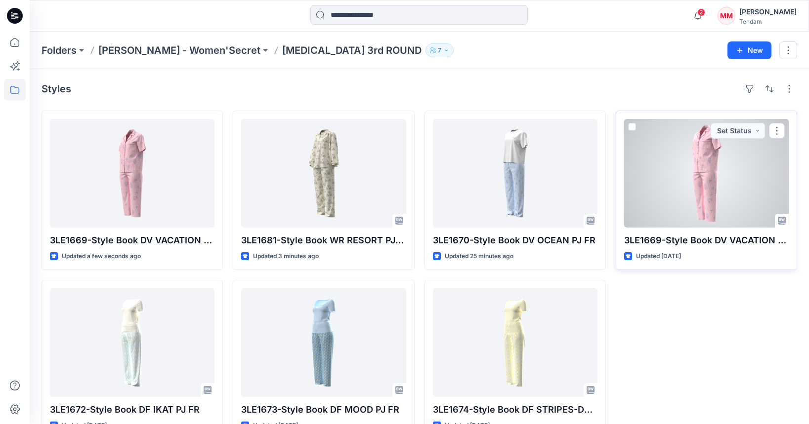
click at [711, 186] on div at bounding box center [706, 173] width 164 height 109
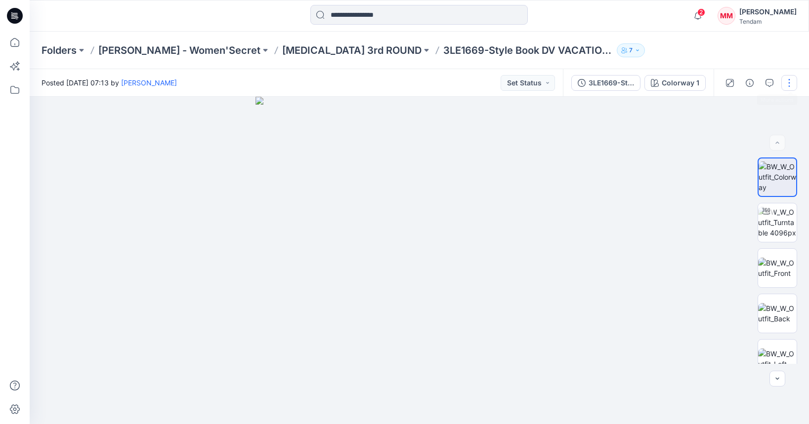
click at [794, 79] on button "button" at bounding box center [789, 83] width 16 height 16
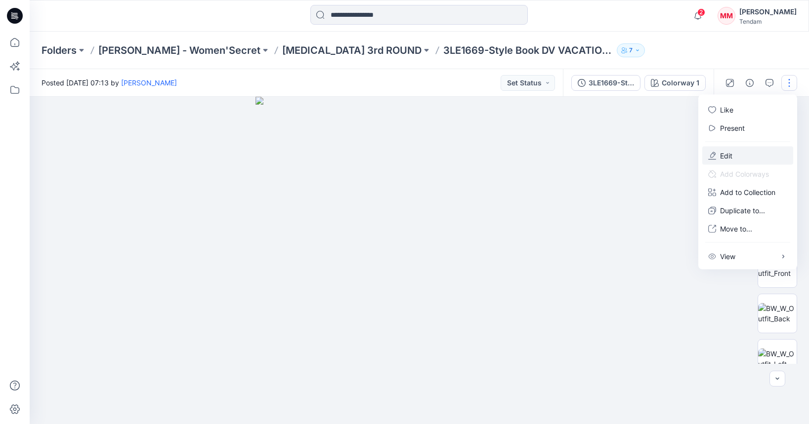
click at [722, 155] on p "Edit" at bounding box center [726, 156] width 12 height 10
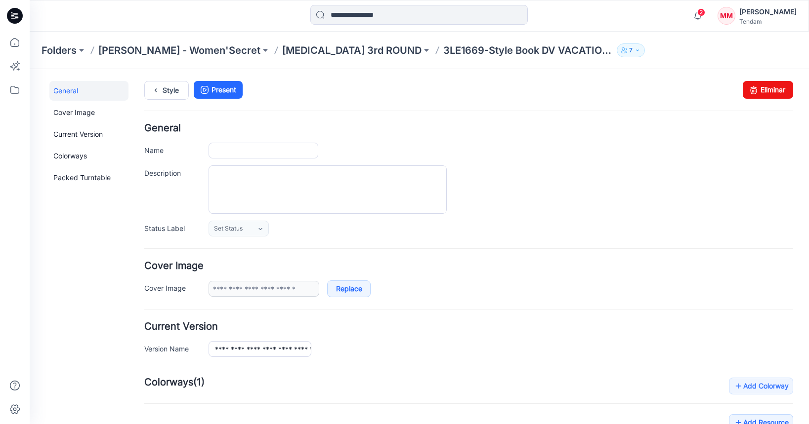
type input "**********"
click at [781, 87] on link "Eliminar" at bounding box center [767, 90] width 50 height 18
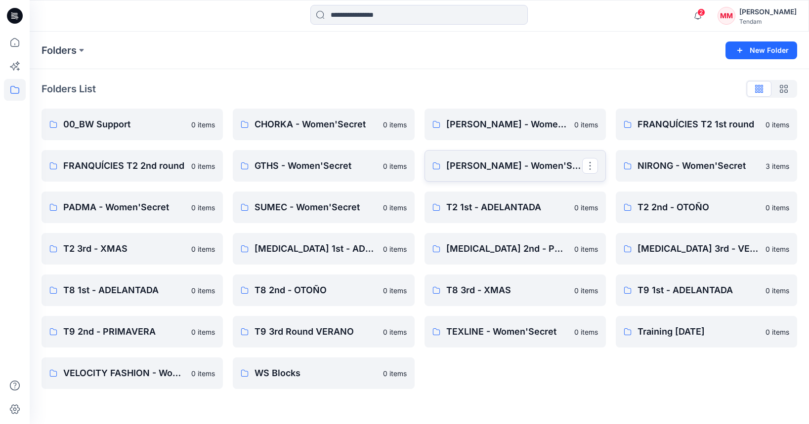
click at [485, 169] on p "[PERSON_NAME] - Women'Secret" at bounding box center [514, 166] width 136 height 14
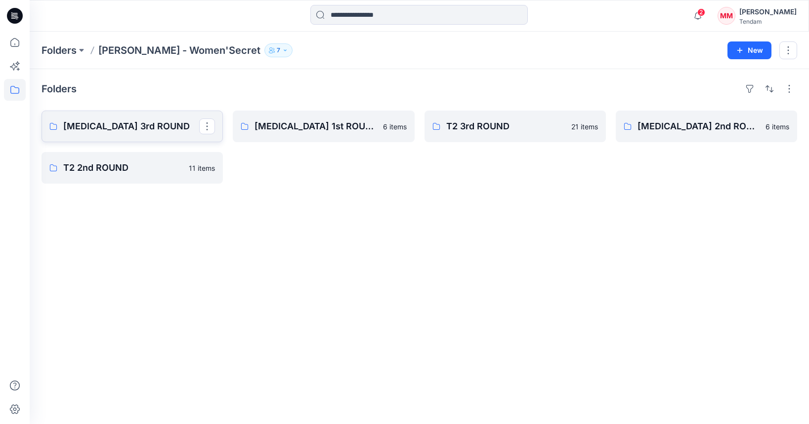
click at [149, 132] on p "[MEDICAL_DATA] 3rd ROUND" at bounding box center [131, 127] width 136 height 14
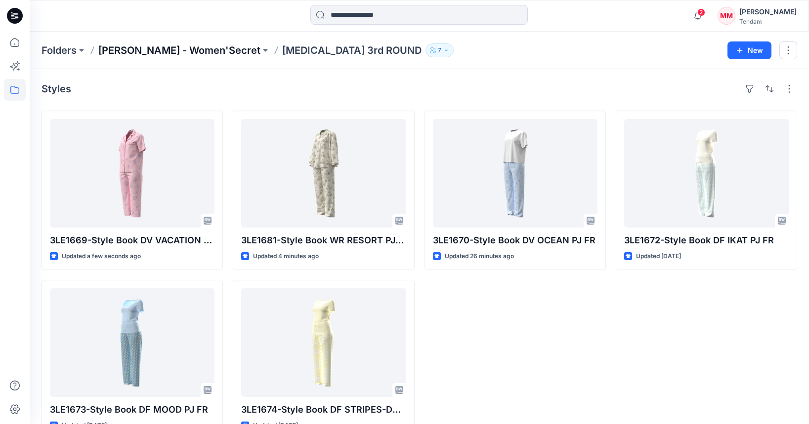
click at [158, 51] on p "[PERSON_NAME] - Women'Secret" at bounding box center [179, 50] width 162 height 14
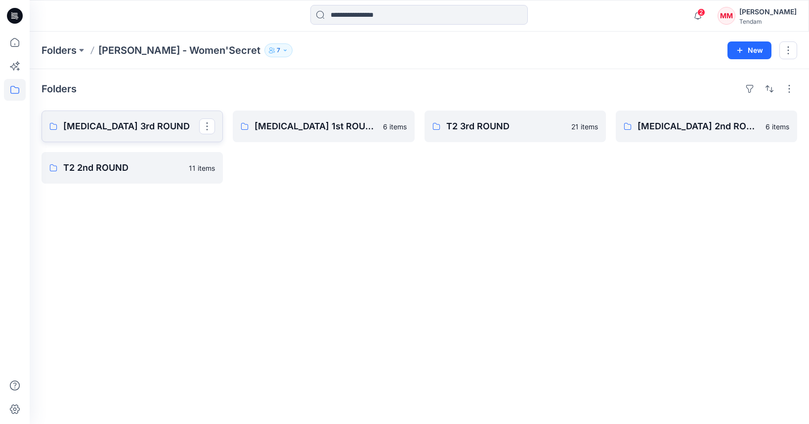
click at [138, 132] on p "[MEDICAL_DATA] 3rd ROUND" at bounding box center [131, 127] width 136 height 14
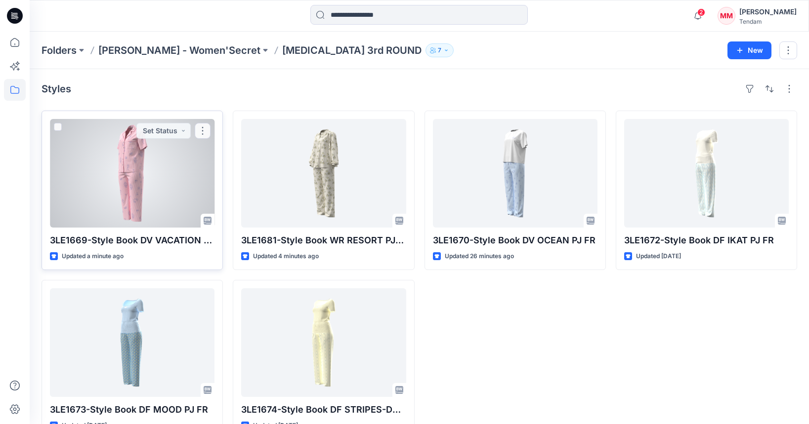
scroll to position [0, 0]
click at [128, 205] on div at bounding box center [132, 173] width 164 height 109
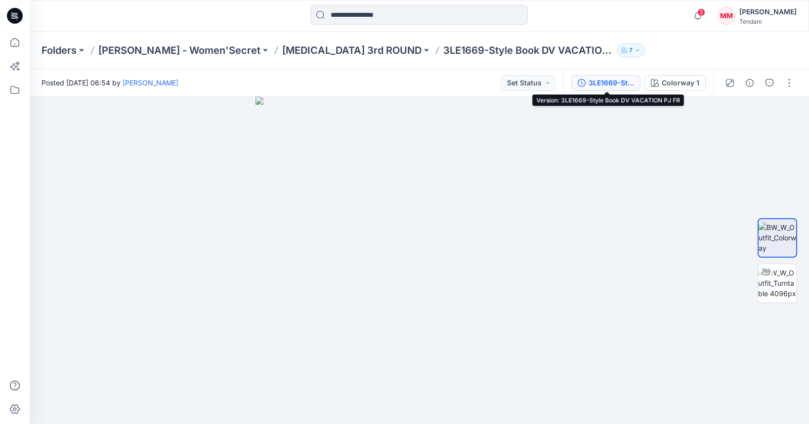
click at [606, 83] on div "3LE1669-Style Book DV VACATION PJ FR" at bounding box center [610, 83] width 45 height 11
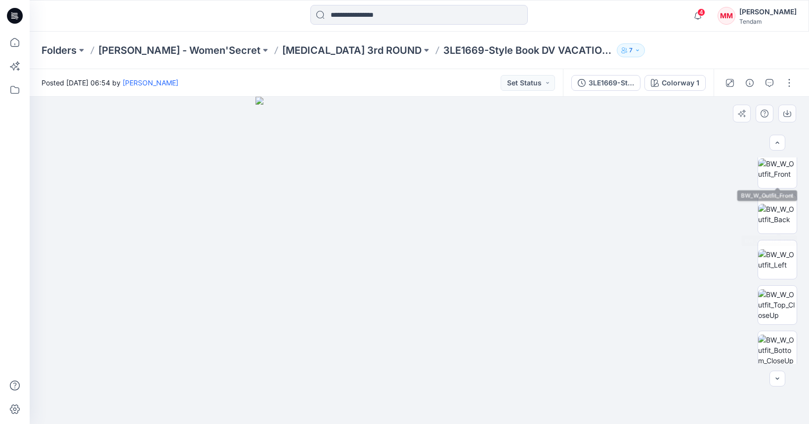
scroll to position [106, 0]
click at [282, 51] on p "[MEDICAL_DATA] 3rd ROUND" at bounding box center [351, 50] width 139 height 14
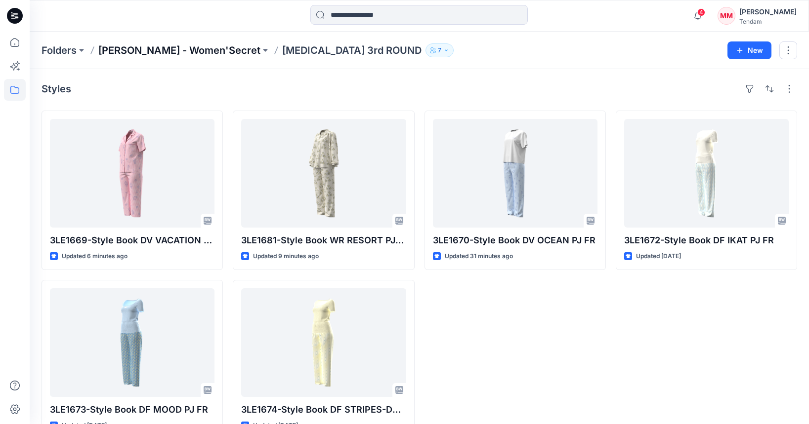
click at [154, 50] on p "[PERSON_NAME] - Women'Secret" at bounding box center [179, 50] width 162 height 14
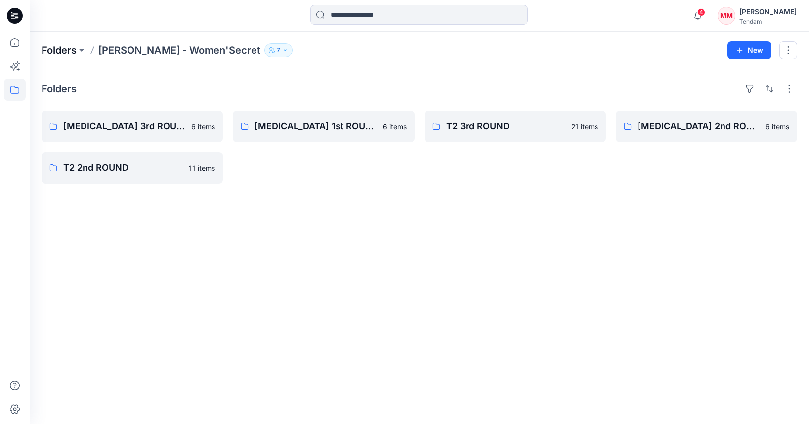
click at [58, 49] on p "Folders" at bounding box center [58, 50] width 35 height 14
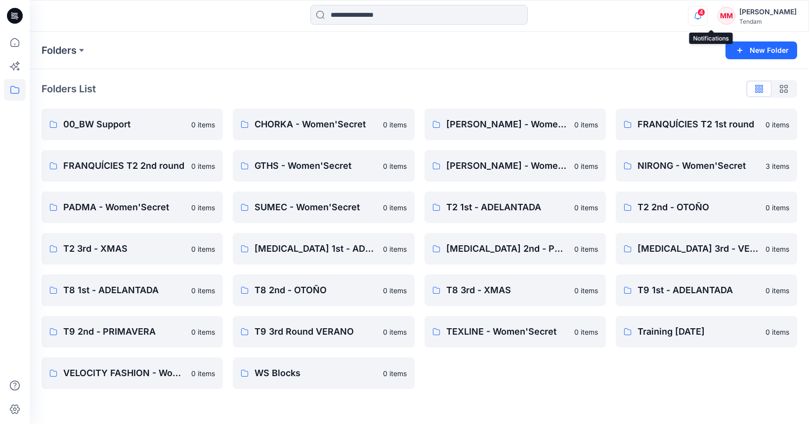
click at [707, 15] on icon "button" at bounding box center [697, 16] width 19 height 20
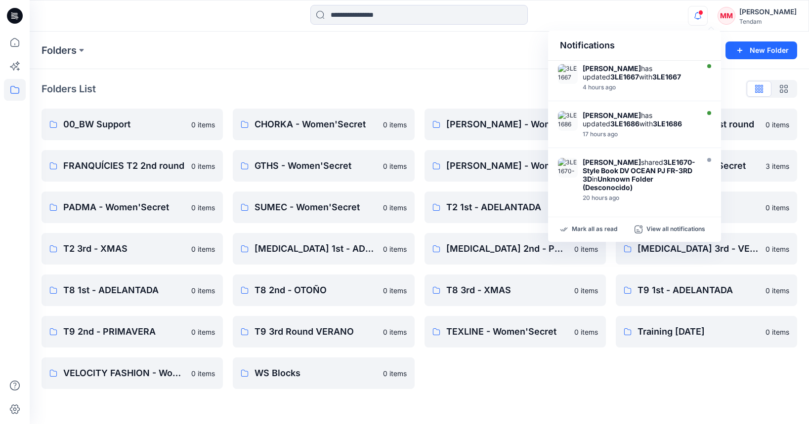
scroll to position [286, 0]
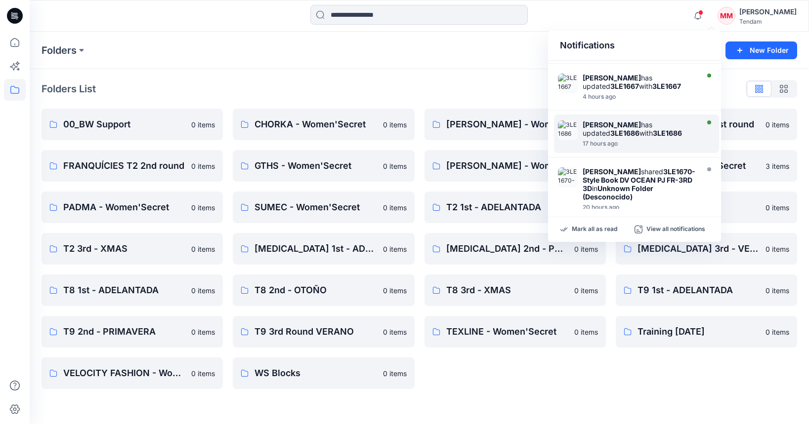
click at [620, 147] on div "17 hours ago" at bounding box center [639, 143] width 114 height 7
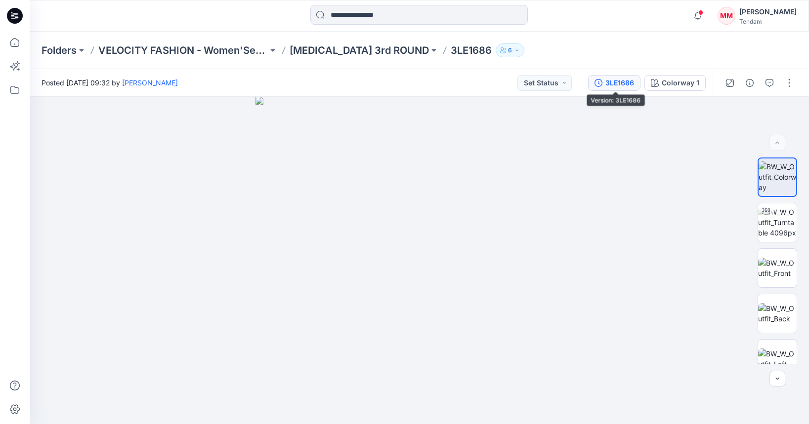
click at [614, 87] on div "3LE1686" at bounding box center [619, 83] width 29 height 11
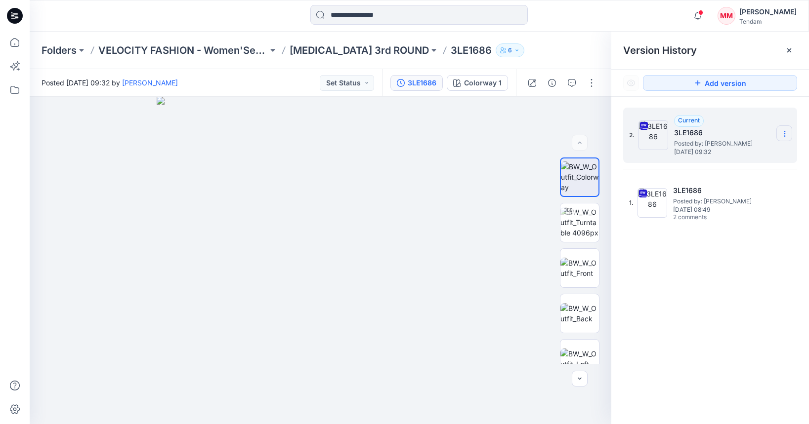
click at [776, 134] on section at bounding box center [784, 133] width 16 height 16
click at [735, 151] on span "Download Source BW File" at bounding box center [734, 153] width 82 height 12
